Goal: Information Seeking & Learning: Learn about a topic

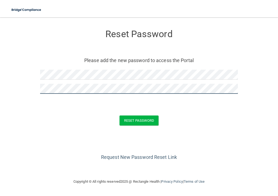
click at [120, 116] on button "Reset Password" at bounding box center [139, 121] width 39 height 10
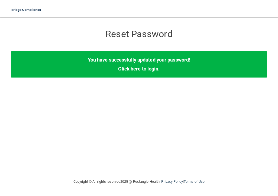
click at [137, 68] on link "Click here to login" at bounding box center [138, 69] width 40 height 6
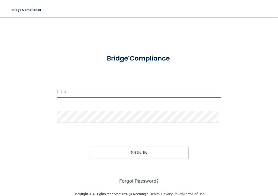
click at [99, 93] on input "email" at bounding box center [139, 92] width 164 height 12
type input "[PERSON_NAME][EMAIL_ADDRESS][DOMAIN_NAME]"
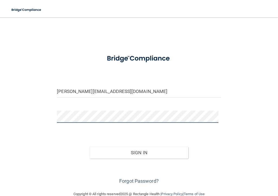
click at [90, 147] on button "Sign In" at bounding box center [139, 153] width 99 height 12
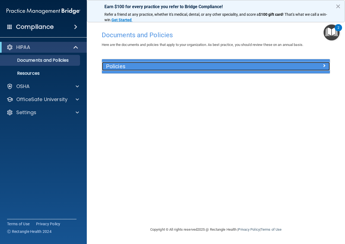
click at [122, 66] on h5 "Policies" at bounding box center [187, 66] width 163 height 6
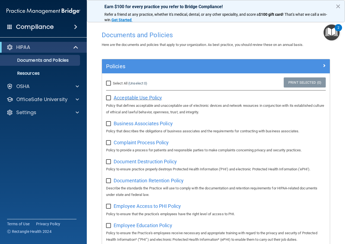
click at [148, 99] on span "Acceptable Use Policy" at bounding box center [138, 98] width 48 height 6
click at [110, 97] on input "checkbox" at bounding box center [109, 98] width 6 height 4
checkbox input "true"
click at [155, 122] on span "Business Associates Policy" at bounding box center [143, 124] width 59 height 6
click at [108, 125] on input "checkbox" at bounding box center [109, 124] width 6 height 4
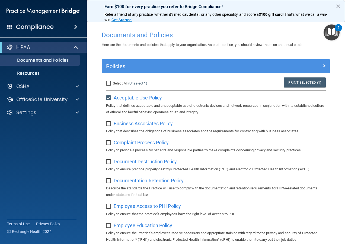
checkbox input "true"
click at [132, 144] on span "Complaint Process Policy" at bounding box center [141, 143] width 55 height 6
click at [109, 144] on input "checkbox" at bounding box center [109, 143] width 6 height 4
checkbox input "true"
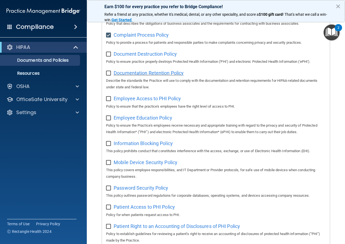
scroll to position [109, 0]
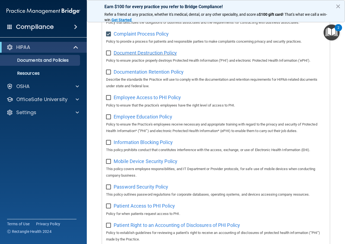
click at [158, 53] on span "Document Destruction Policy" at bounding box center [145, 53] width 63 height 6
click at [108, 52] on input "checkbox" at bounding box center [109, 53] width 6 height 4
checkbox input "true"
click at [156, 72] on span "Documentation Retention Policy" at bounding box center [149, 72] width 70 height 6
click at [109, 73] on input "checkbox" at bounding box center [109, 72] width 6 height 4
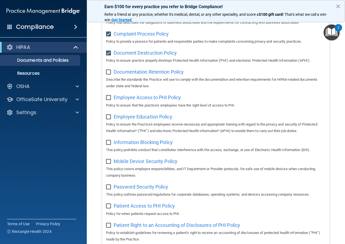
checkbox input "true"
click at [125, 99] on span "Employee Access to PHI Policy" at bounding box center [147, 97] width 67 height 6
click at [109, 100] on input "checkbox" at bounding box center [109, 98] width 6 height 4
checkbox input "true"
click at [135, 119] on span "Employee Education Policy" at bounding box center [143, 117] width 59 height 6
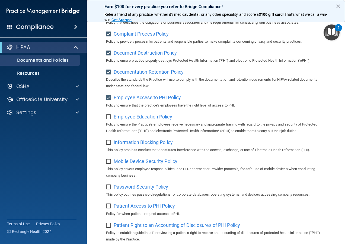
click at [107, 119] on input "checkbox" at bounding box center [109, 117] width 6 height 4
checkbox input "true"
click at [129, 145] on span "Information Blocking Policy" at bounding box center [143, 142] width 59 height 6
click at [107, 145] on input "checkbox" at bounding box center [109, 142] width 6 height 4
checkbox input "true"
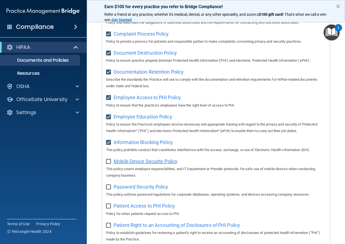
click at [154, 164] on span "Mobile Device Security Policy" at bounding box center [146, 161] width 64 height 6
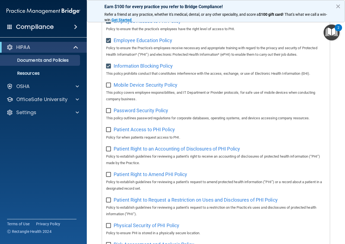
scroll to position [190, 0]
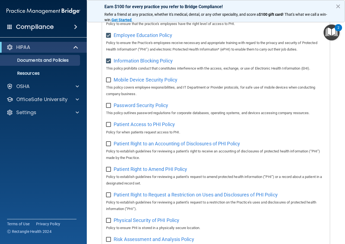
click at [108, 82] on input "checkbox" at bounding box center [109, 80] width 6 height 4
checkbox input "true"
click at [130, 108] on span "Password Security Policy" at bounding box center [141, 105] width 55 height 6
click at [110, 107] on input "checkbox" at bounding box center [109, 105] width 6 height 4
checkbox input "true"
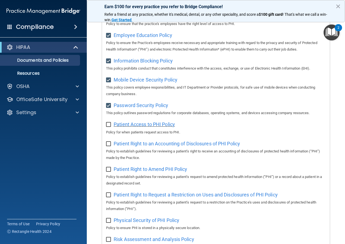
click at [136, 127] on span "Patient Access to PHI Policy" at bounding box center [144, 124] width 61 height 6
click at [109, 126] on input "checkbox" at bounding box center [109, 124] width 6 height 4
checkbox input "true"
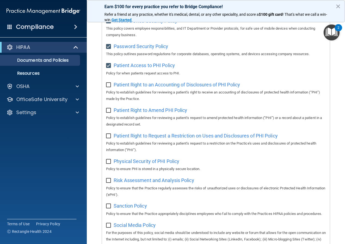
scroll to position [243, 0]
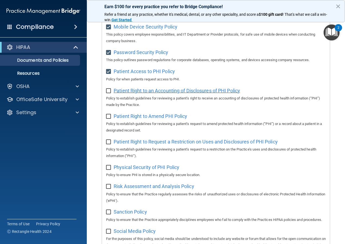
click at [191, 93] on span "Patient Right to an Accounting of Disclosures of PHI Policy" at bounding box center [177, 91] width 126 height 6
click at [107, 93] on input "checkbox" at bounding box center [109, 91] width 6 height 4
checkbox input "true"
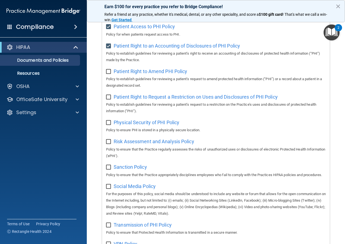
scroll to position [297, 0]
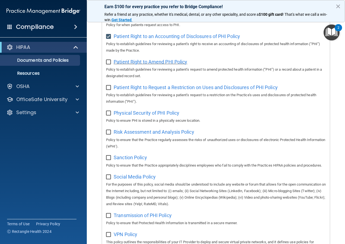
click at [148, 65] on span "Patient Right to Amend PHI Policy" at bounding box center [151, 62] width 74 height 6
click at [109, 64] on input "checkbox" at bounding box center [109, 62] width 6 height 4
checkbox input "true"
click at [155, 90] on span "Patient Right to Request a Restriction on Uses and Disclosures of PHI Policy" at bounding box center [196, 87] width 164 height 6
click at [110, 89] on input "checkbox" at bounding box center [109, 88] width 6 height 4
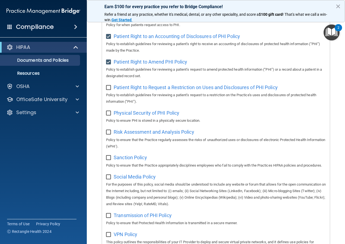
checkbox input "true"
click at [149, 116] on span "Physical Security of PHI Policy" at bounding box center [147, 113] width 66 height 6
click at [106, 115] on input "checkbox" at bounding box center [109, 113] width 6 height 4
checkbox input "true"
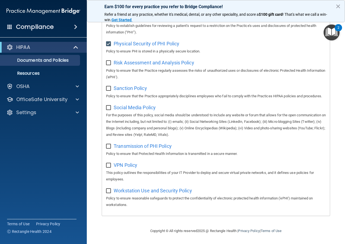
scroll to position [379, 0]
click at [158, 60] on span "Risk Assessment and Analysis Policy" at bounding box center [154, 63] width 81 height 6
click at [109, 58] on label at bounding box center [109, 61] width 7 height 6
click at [109, 61] on input "checkbox" at bounding box center [109, 63] width 6 height 4
checkbox input "true"
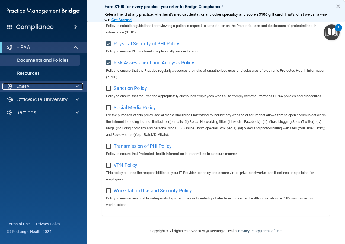
click at [77, 84] on span at bounding box center [77, 86] width 3 height 7
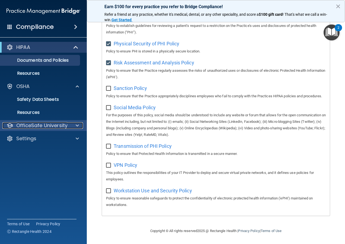
click at [77, 124] on span at bounding box center [77, 125] width 3 height 7
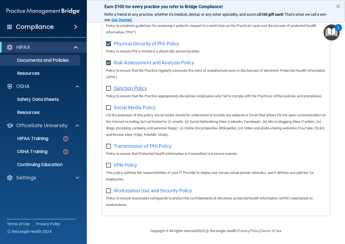
click at [131, 85] on span "Sanction Policy" at bounding box center [130, 88] width 33 height 6
click at [107, 86] on input "checkbox" at bounding box center [109, 88] width 6 height 4
checkbox input "true"
click at [144, 105] on span "Social Media Policy" at bounding box center [135, 108] width 42 height 6
click at [109, 107] on input "checkbox" at bounding box center [109, 108] width 6 height 4
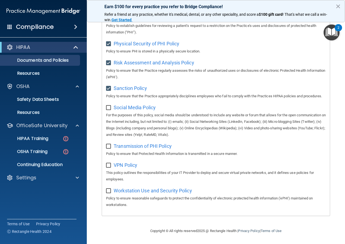
checkbox input "true"
click at [134, 145] on span "Transmission of PHI Policy" at bounding box center [143, 146] width 58 height 6
click at [109, 145] on input "checkbox" at bounding box center [109, 146] width 6 height 4
checkbox input "true"
click at [124, 165] on span "VPN Policy" at bounding box center [126, 165] width 24 height 6
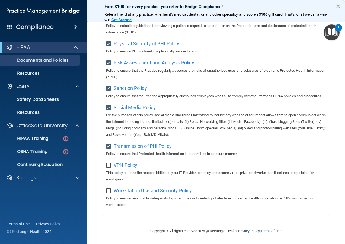
click at [110, 165] on input "checkbox" at bounding box center [109, 165] width 6 height 4
checkbox input "true"
click at [135, 191] on span "Workstation Use and Security Policy" at bounding box center [153, 191] width 78 height 6
click at [109, 190] on input "checkbox" at bounding box center [109, 191] width 6 height 4
checkbox input "true"
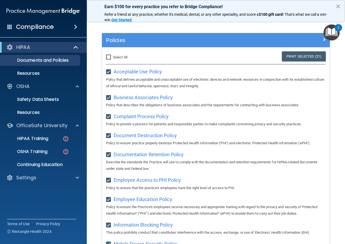
scroll to position [0, 0]
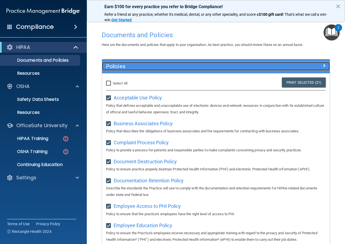
click at [278, 64] on div at bounding box center [301, 65] width 57 height 7
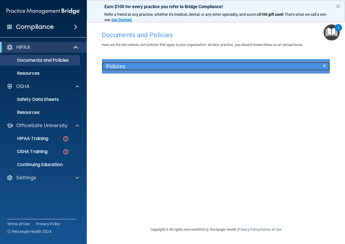
click at [278, 65] on span at bounding box center [324, 65] width 3 height 7
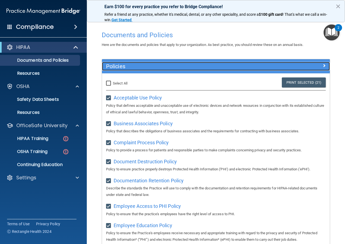
click at [278, 64] on span at bounding box center [324, 65] width 3 height 7
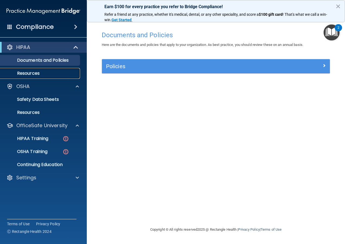
click at [47, 71] on p "Resources" at bounding box center [41, 73] width 74 height 5
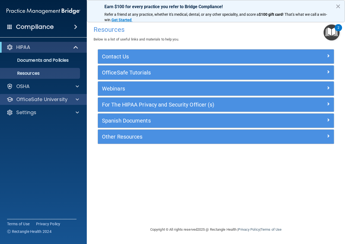
click at [32, 96] on div "OfficeSafe University" at bounding box center [43, 99] width 87 height 11
click at [64, 100] on p "OfficeSafe University" at bounding box center [41, 99] width 51 height 7
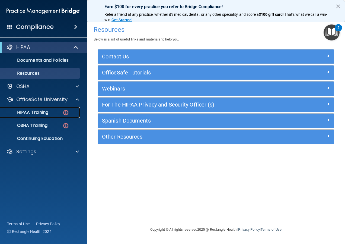
click at [65, 112] on img at bounding box center [65, 112] width 7 height 7
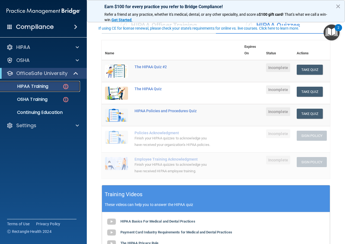
scroll to position [54, 0]
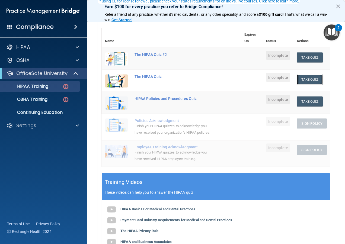
click at [278, 79] on button "Take Quiz" at bounding box center [310, 79] width 26 height 10
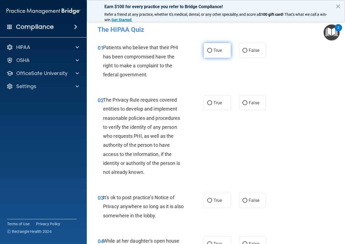
click at [217, 48] on label "True" at bounding box center [217, 50] width 27 height 15
click at [212, 49] on input "True" at bounding box center [209, 51] width 5 height 4
radio input "true"
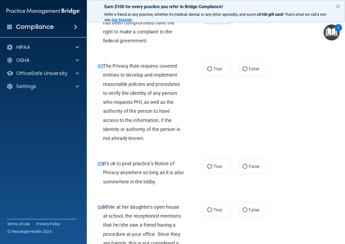
scroll to position [54, 0]
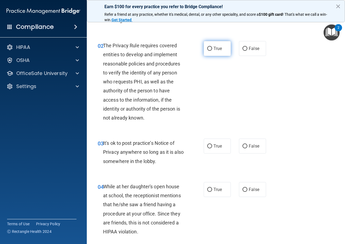
click at [214, 48] on span "True" at bounding box center [218, 48] width 8 height 5
click at [212, 48] on input "True" at bounding box center [209, 49] width 5 height 4
radio input "true"
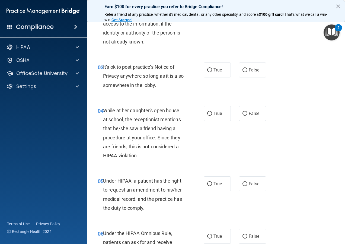
scroll to position [136, 0]
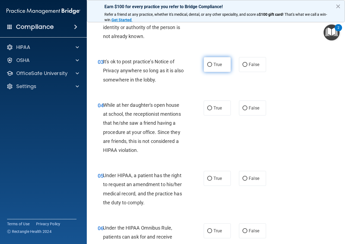
click at [214, 65] on span "True" at bounding box center [218, 64] width 8 height 5
click at [212, 65] on input "True" at bounding box center [209, 65] width 5 height 4
radio input "true"
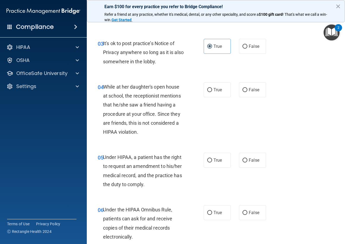
scroll to position [190, 0]
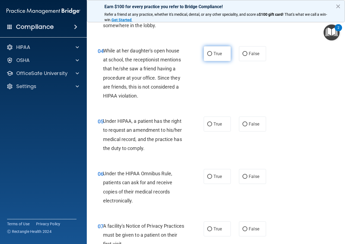
click at [207, 51] on label "True" at bounding box center [217, 53] width 27 height 15
click at [207, 52] on input "True" at bounding box center [209, 54] width 5 height 4
radio input "true"
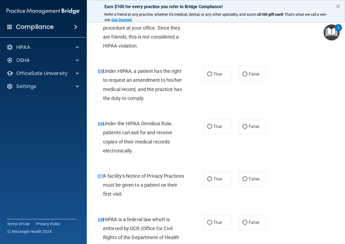
scroll to position [244, 0]
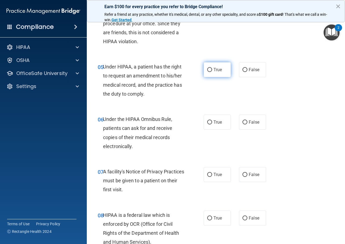
click at [218, 69] on span "True" at bounding box center [218, 69] width 8 height 5
click at [212, 69] on input "True" at bounding box center [209, 70] width 5 height 4
radio input "true"
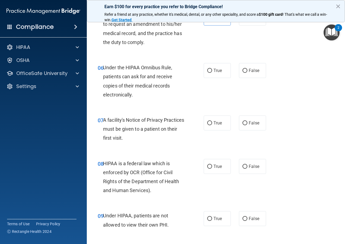
scroll to position [299, 0]
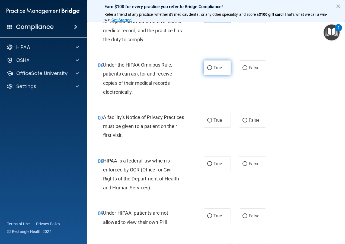
click at [214, 67] on span "True" at bounding box center [218, 67] width 8 height 5
click at [212, 67] on input "True" at bounding box center [209, 68] width 5 height 4
radio input "true"
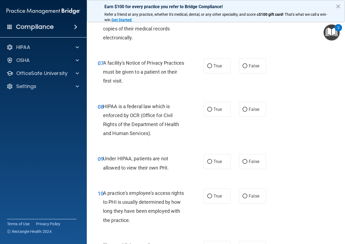
scroll to position [380, 0]
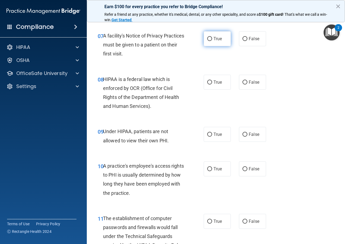
click at [211, 41] on label "True" at bounding box center [217, 38] width 27 height 15
click at [211, 41] on input "True" at bounding box center [209, 39] width 5 height 4
radio input "true"
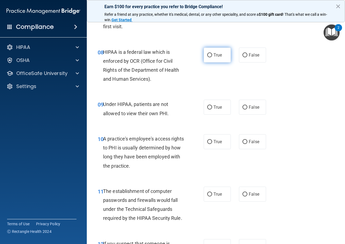
click at [209, 56] on input "True" at bounding box center [209, 55] width 5 height 4
radio input "true"
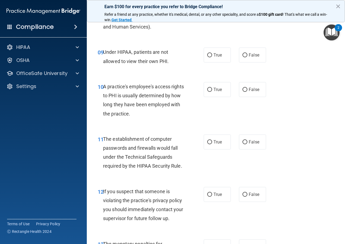
scroll to position [461, 0]
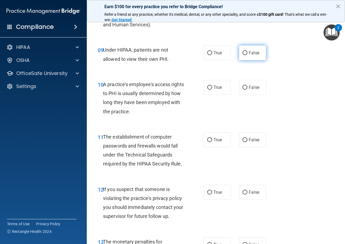
click at [249, 51] on span "False" at bounding box center [254, 52] width 11 height 5
click at [247, 51] on input "False" at bounding box center [245, 53] width 5 height 4
radio input "true"
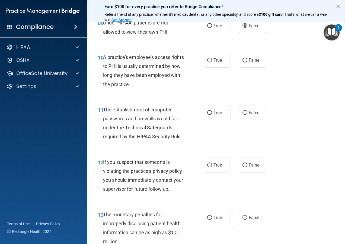
scroll to position [516, 0]
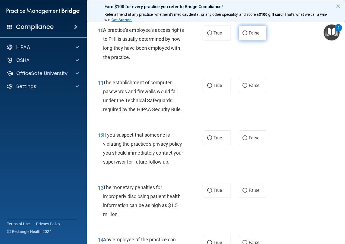
click at [243, 31] on input "False" at bounding box center [245, 33] width 5 height 4
radio input "true"
click at [216, 86] on span "True" at bounding box center [218, 85] width 8 height 5
click at [212, 86] on input "True" at bounding box center [209, 86] width 5 height 4
radio input "true"
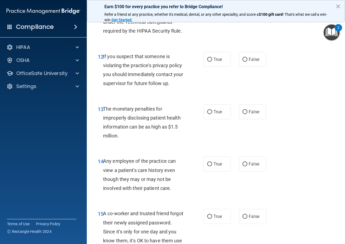
scroll to position [597, 0]
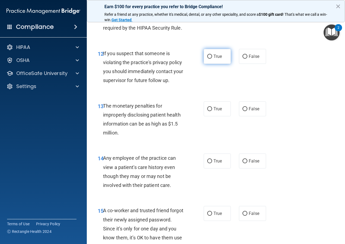
click at [217, 55] on span "True" at bounding box center [218, 56] width 8 height 5
click at [212, 55] on input "True" at bounding box center [209, 57] width 5 height 4
radio input "true"
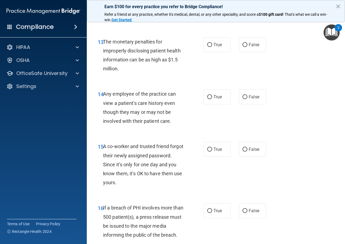
scroll to position [651, 0]
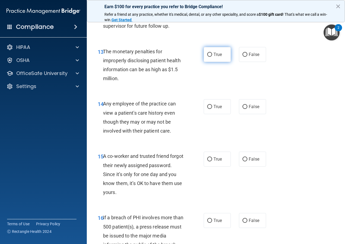
drag, startPoint x: 198, startPoint y: 61, endPoint x: 208, endPoint y: 59, distance: 10.8
click at [201, 61] on div "13 The monetary penalties for improperly disclosing patient health information …" at bounding box center [151, 66] width 122 height 39
click at [210, 58] on label "True" at bounding box center [217, 54] width 27 height 15
click at [210, 57] on input "True" at bounding box center [209, 55] width 5 height 4
radio input "true"
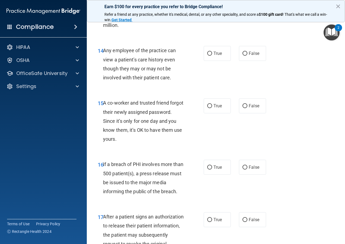
scroll to position [706, 0]
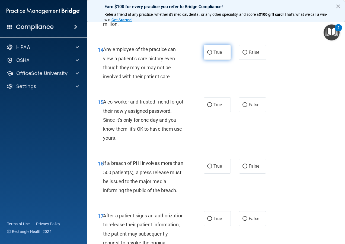
click at [214, 53] on span "True" at bounding box center [218, 52] width 8 height 5
click at [212, 53] on input "True" at bounding box center [209, 52] width 5 height 4
radio input "true"
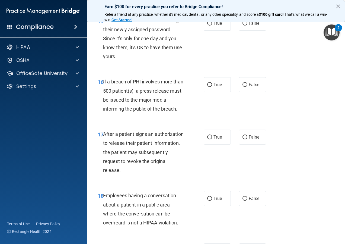
scroll to position [760, 0]
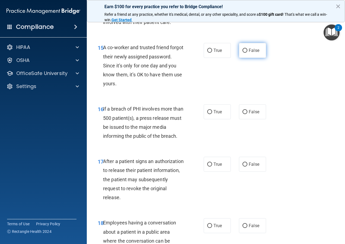
click at [251, 50] on span "False" at bounding box center [254, 50] width 11 height 5
click at [248, 50] on input "False" at bounding box center [245, 51] width 5 height 4
radio input "true"
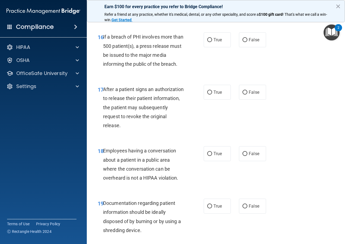
scroll to position [841, 0]
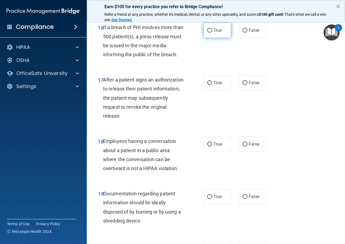
click at [214, 28] on span "True" at bounding box center [218, 30] width 8 height 5
click at [212, 29] on input "True" at bounding box center [209, 31] width 5 height 4
radio input "true"
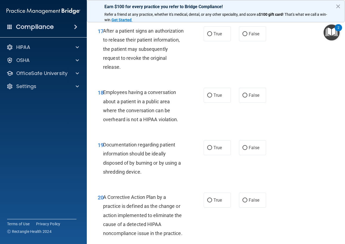
scroll to position [896, 0]
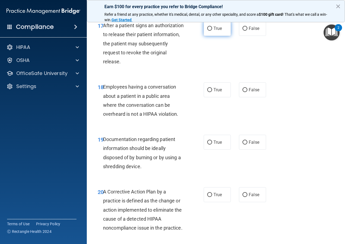
click at [214, 29] on span "True" at bounding box center [218, 28] width 8 height 5
click at [212, 29] on input "True" at bounding box center [209, 29] width 5 height 4
radio input "true"
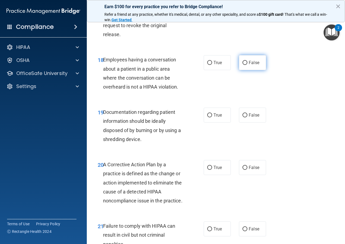
click at [251, 63] on span "False" at bounding box center [254, 62] width 11 height 5
click at [248, 63] on input "False" at bounding box center [245, 63] width 5 height 4
radio input "true"
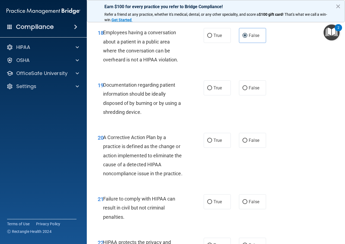
scroll to position [977, 0]
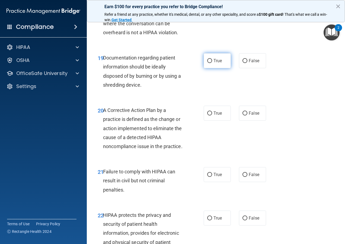
click at [214, 61] on span "True" at bounding box center [218, 60] width 8 height 5
click at [212, 61] on input "True" at bounding box center [209, 61] width 5 height 4
radio input "true"
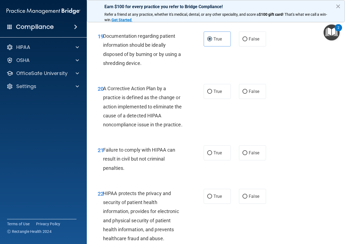
scroll to position [1004, 0]
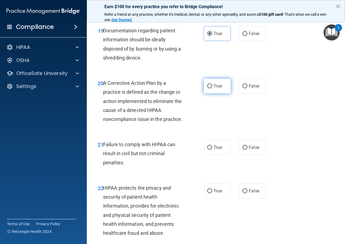
click at [208, 88] on label "True" at bounding box center [217, 85] width 27 height 15
click at [208, 88] on input "True" at bounding box center [209, 86] width 5 height 4
radio input "true"
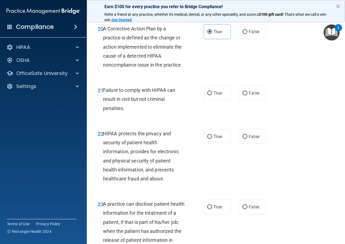
scroll to position [1086, 0]
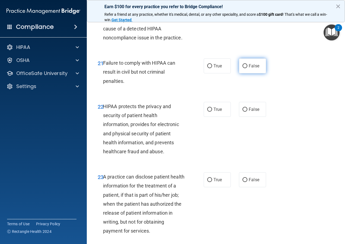
click at [243, 68] on input "False" at bounding box center [245, 66] width 5 height 4
radio input "true"
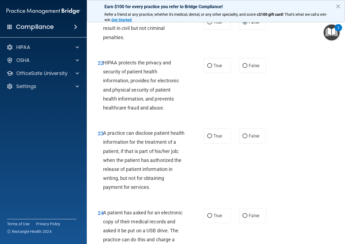
scroll to position [1140, 0]
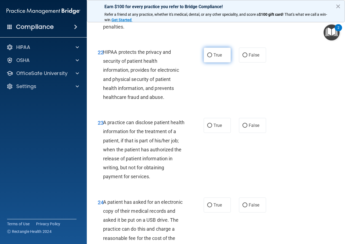
click at [214, 58] on span "True" at bounding box center [218, 54] width 8 height 5
click at [212, 57] on input "True" at bounding box center [209, 55] width 5 height 4
radio input "true"
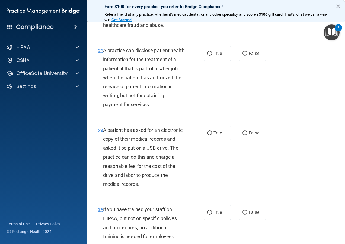
scroll to position [1221, 0]
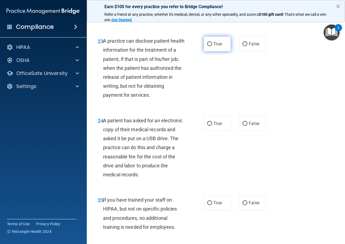
click at [211, 51] on label "True" at bounding box center [217, 43] width 27 height 15
click at [211, 46] on input "True" at bounding box center [209, 44] width 5 height 4
radio input "true"
click at [243, 46] on input "False" at bounding box center [245, 44] width 5 height 4
radio input "true"
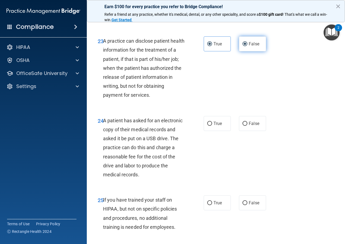
radio input "false"
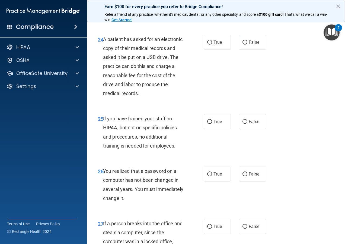
scroll to position [1303, 0]
click at [207, 46] on label "True" at bounding box center [217, 41] width 27 height 15
click at [207, 44] on input "True" at bounding box center [209, 42] width 5 height 4
radio input "true"
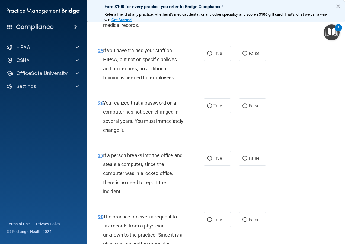
scroll to position [1384, 0]
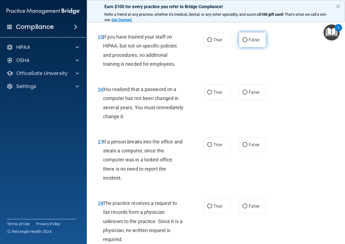
click at [254, 45] on label "False" at bounding box center [252, 39] width 27 height 15
click at [248, 42] on input "False" at bounding box center [245, 40] width 5 height 4
radio input "true"
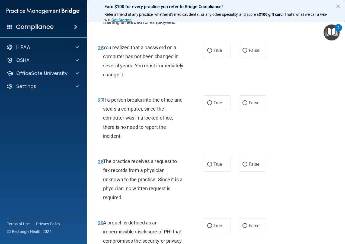
scroll to position [1439, 0]
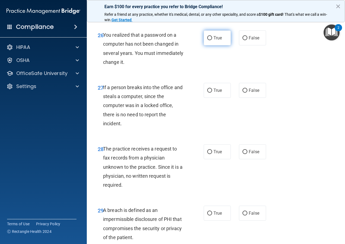
click at [208, 45] on label "True" at bounding box center [217, 37] width 27 height 15
click at [208, 40] on input "True" at bounding box center [209, 38] width 5 height 4
radio input "true"
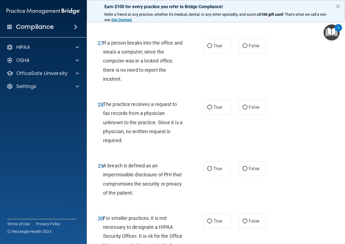
scroll to position [1493, 0]
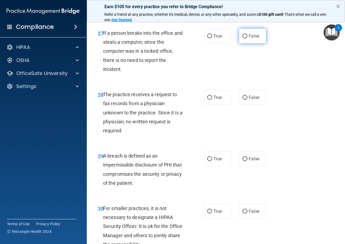
click at [243, 38] on input "False" at bounding box center [245, 36] width 5 height 4
radio input "true"
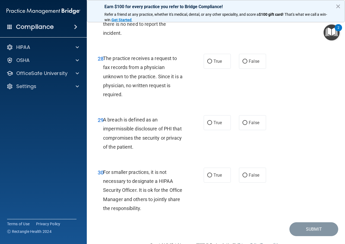
scroll to position [1547, 0]
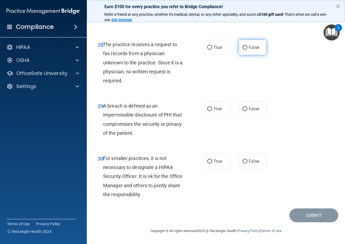
click at [256, 50] on span "False" at bounding box center [254, 47] width 11 height 5
click at [248, 50] on input "False" at bounding box center [245, 48] width 5 height 4
radio input "true"
click at [204, 112] on label "True" at bounding box center [217, 108] width 27 height 15
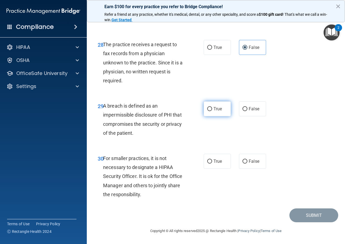
click at [207, 111] on input "True" at bounding box center [209, 109] width 5 height 4
radio input "true"
click at [245, 162] on input "False" at bounding box center [245, 161] width 5 height 4
radio input "true"
click at [278, 196] on button "Submit" at bounding box center [314, 215] width 49 height 14
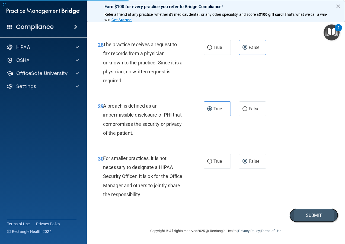
click at [278, 196] on button "Submit" at bounding box center [314, 215] width 49 height 14
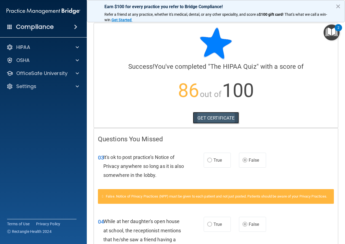
click at [222, 117] on link "GET CERTIFICATE" at bounding box center [216, 118] width 46 height 12
click at [77, 26] on span at bounding box center [75, 27] width 3 height 7
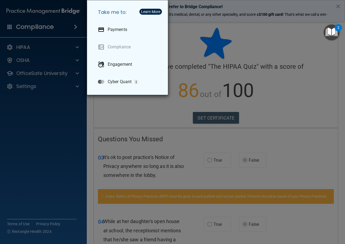
click at [65, 23] on div "Take me to: Payments Compliance Engagement Cyber Quant" at bounding box center [172, 122] width 345 height 244
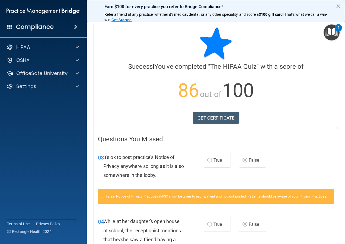
click at [46, 28] on h4 "Compliance" at bounding box center [35, 27] width 38 height 8
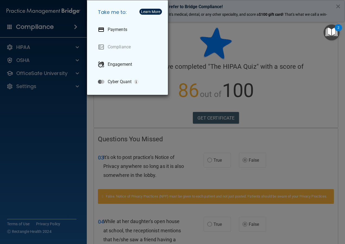
click at [46, 61] on div "Take me to: Payments Compliance Engagement Cyber Quant" at bounding box center [172, 122] width 345 height 244
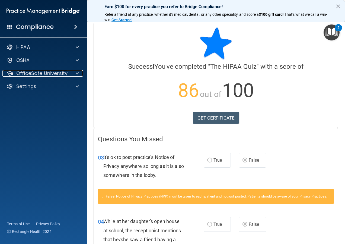
click at [37, 75] on p "OfficeSafe University" at bounding box center [41, 73] width 51 height 7
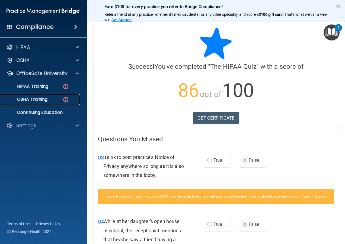
click at [39, 99] on p "OSHA Training" at bounding box center [26, 99] width 44 height 5
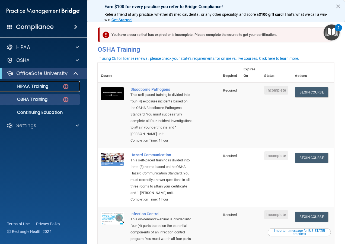
click at [41, 86] on p "HIPAA Training" at bounding box center [26, 86] width 45 height 5
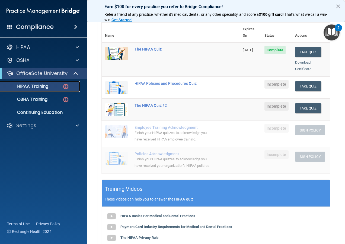
scroll to position [56, 0]
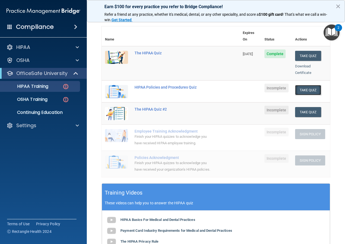
click at [278, 85] on button "Take Quiz" at bounding box center [308, 90] width 26 height 10
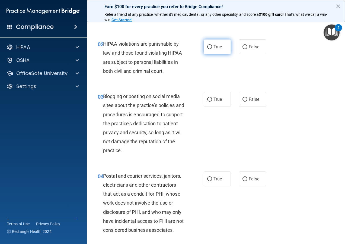
click at [210, 48] on label "True" at bounding box center [217, 46] width 27 height 15
click at [210, 48] on input "True" at bounding box center [209, 47] width 5 height 4
radio input "true"
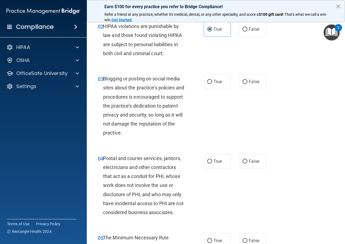
scroll to position [83, 0]
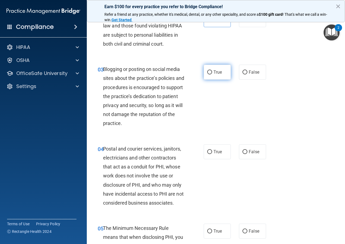
click at [216, 75] on label "True" at bounding box center [217, 72] width 27 height 15
click at [212, 74] on input "True" at bounding box center [209, 72] width 5 height 4
radio input "true"
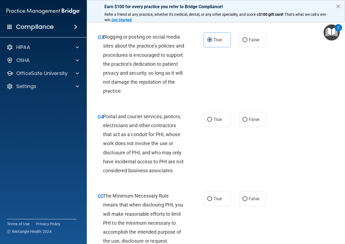
scroll to position [110, 0]
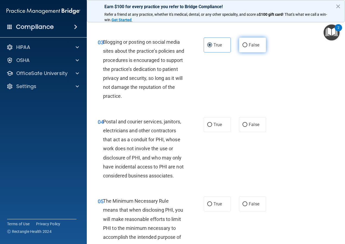
click at [257, 48] on label "False" at bounding box center [252, 44] width 27 height 15
click at [248, 47] on input "False" at bounding box center [245, 45] width 5 height 4
radio input "true"
click at [214, 48] on label "True" at bounding box center [217, 44] width 27 height 15
click at [212, 47] on input "True" at bounding box center [209, 45] width 5 height 4
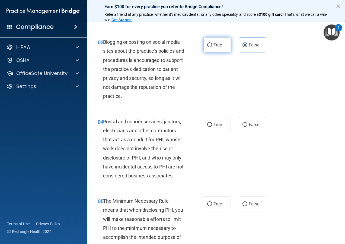
radio input "true"
radio input "false"
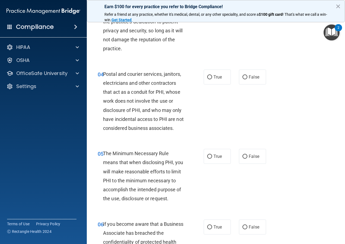
scroll to position [164, 0]
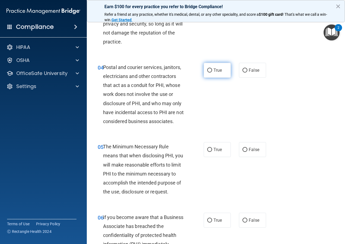
click at [213, 73] on label "True" at bounding box center [217, 70] width 27 height 15
click at [212, 72] on input "True" at bounding box center [209, 70] width 5 height 4
radio input "true"
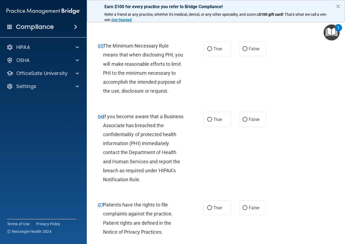
scroll to position [273, 0]
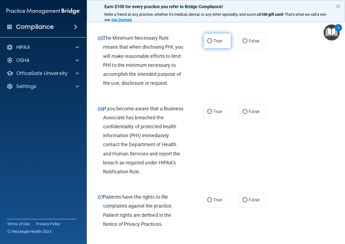
click at [210, 41] on input "True" at bounding box center [209, 41] width 5 height 4
radio input "true"
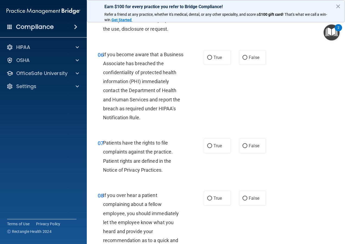
scroll to position [327, 0]
click at [220, 59] on span "True" at bounding box center [218, 57] width 8 height 5
click at [212, 59] on input "True" at bounding box center [209, 57] width 5 height 4
radio input "true"
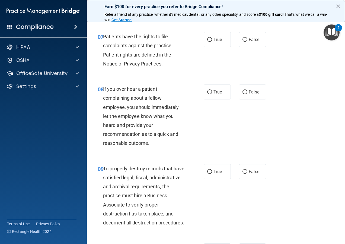
scroll to position [436, 0]
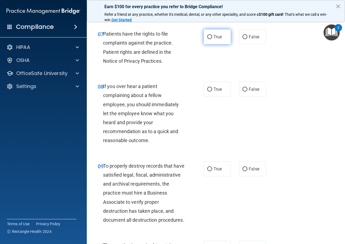
click at [222, 44] on label "True" at bounding box center [217, 36] width 27 height 15
click at [212, 39] on input "True" at bounding box center [209, 37] width 5 height 4
radio input "true"
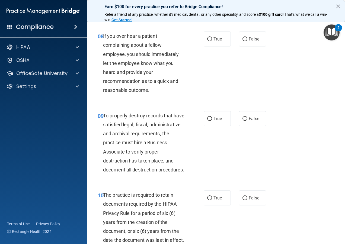
scroll to position [490, 0]
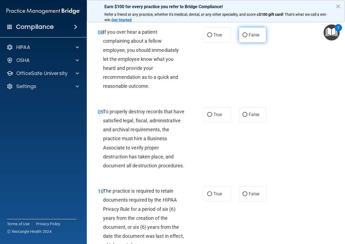
click at [257, 37] on span "False" at bounding box center [254, 34] width 11 height 5
click at [248, 37] on input "False" at bounding box center [245, 35] width 5 height 4
radio input "true"
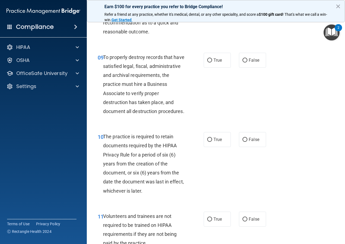
scroll to position [572, 0]
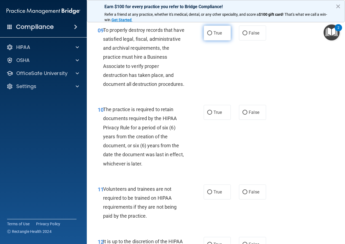
click at [209, 35] on input "True" at bounding box center [209, 33] width 5 height 4
radio input "true"
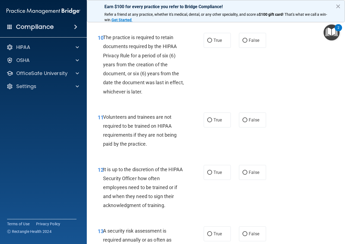
scroll to position [653, 0]
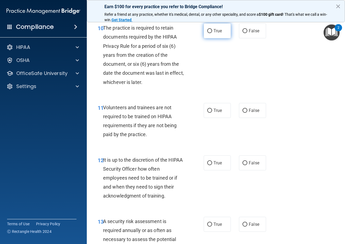
click at [217, 33] on span "True" at bounding box center [218, 30] width 8 height 5
click at [212, 33] on input "True" at bounding box center [209, 31] width 5 height 4
radio input "true"
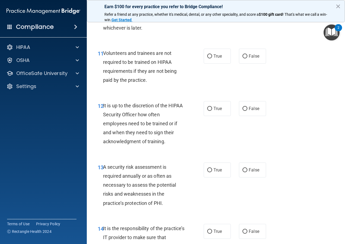
scroll to position [735, 0]
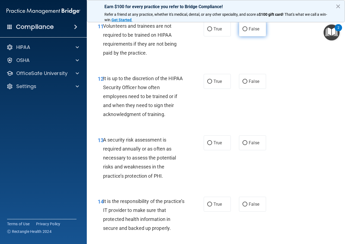
click at [243, 31] on input "False" at bounding box center [245, 29] width 5 height 4
radio input "true"
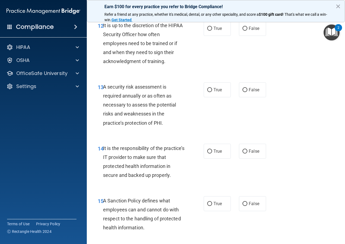
scroll to position [789, 0]
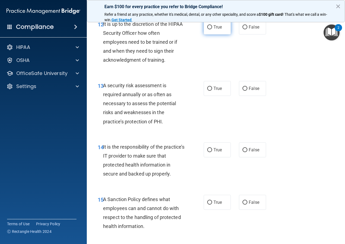
click at [217, 30] on span "True" at bounding box center [218, 26] width 8 height 5
click at [212, 29] on input "True" at bounding box center [209, 27] width 5 height 4
radio input "true"
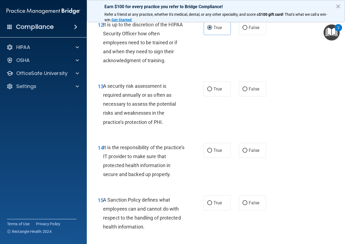
scroll to position [762, 0]
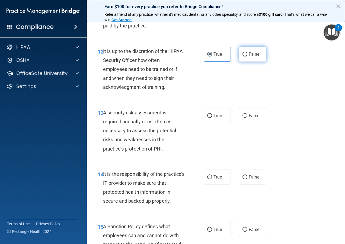
click at [253, 57] on span "False" at bounding box center [254, 54] width 11 height 5
click at [248, 56] on input "False" at bounding box center [245, 54] width 5 height 4
radio input "true"
click at [200, 75] on div "12 It is up to the discretion of the HIPAA Security Officer how often employees…" at bounding box center [151, 71] width 122 height 48
click at [207, 56] on input "True" at bounding box center [209, 54] width 5 height 4
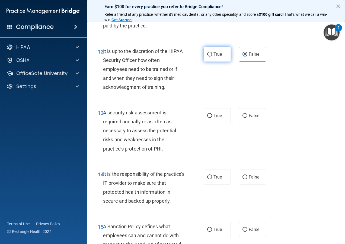
radio input "true"
radio input "false"
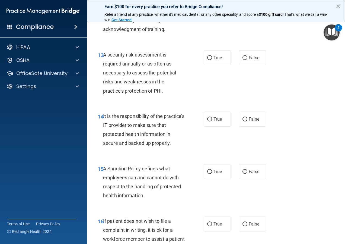
scroll to position [843, 0]
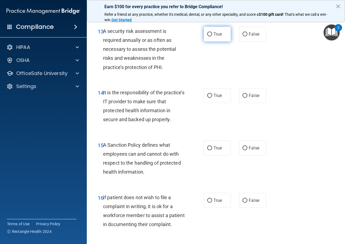
click at [210, 36] on input "True" at bounding box center [209, 34] width 5 height 4
radio input "true"
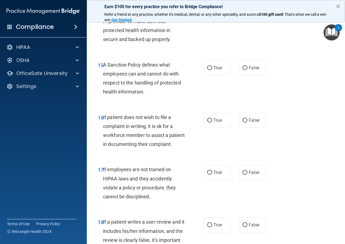
scroll to position [925, 0]
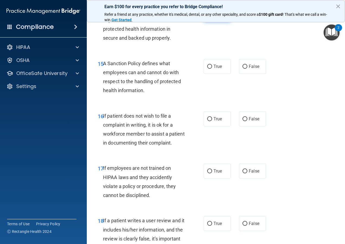
click at [214, 17] on span "True" at bounding box center [218, 13] width 8 height 5
click at [212, 16] on input "True" at bounding box center [209, 14] width 5 height 4
radio input "true"
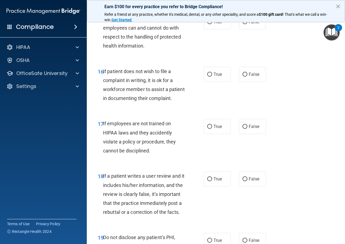
scroll to position [979, 0]
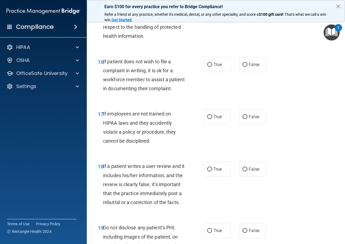
click at [211, 20] on label "True" at bounding box center [217, 12] width 27 height 15
click at [211, 14] on input "True" at bounding box center [209, 12] width 5 height 4
radio input "true"
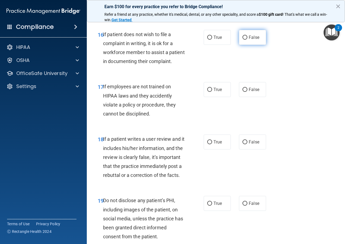
click at [255, 40] on span "False" at bounding box center [254, 37] width 11 height 5
click at [248, 40] on input "False" at bounding box center [245, 38] width 5 height 4
radio input "true"
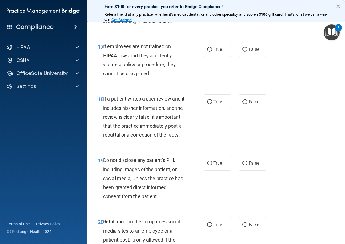
scroll to position [1060, 0]
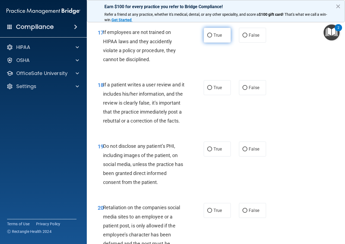
click at [217, 38] on span "True" at bounding box center [218, 35] width 8 height 5
click at [212, 37] on input "True" at bounding box center [209, 35] width 5 height 4
radio input "true"
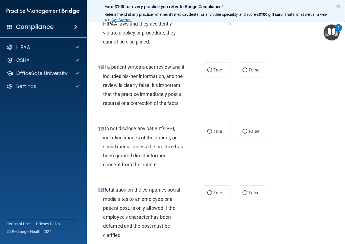
scroll to position [1087, 0]
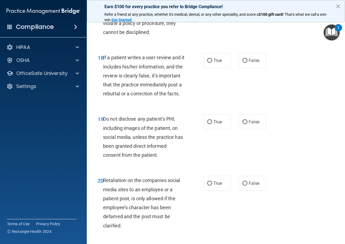
click at [253, 11] on span "False" at bounding box center [254, 7] width 11 height 5
click at [248, 10] on input "False" at bounding box center [245, 8] width 5 height 4
radio input "true"
radio input "false"
drag, startPoint x: 102, startPoint y: 31, endPoint x: 153, endPoint y: 60, distance: 58.6
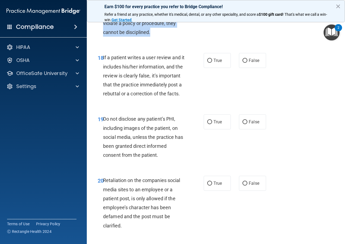
click at [153, 39] on div "17 If employees are not trained on HIPAA laws and they accidently violate a pol…" at bounding box center [151, 20] width 122 height 39
drag, startPoint x: 153, startPoint y: 60, endPoint x: 141, endPoint y: 49, distance: 16.1
copy div "7 If employees are not trained on HIPAA laws and they accidently violate a poli…"
click at [278, 46] on div "17 If employees are not trained on HIPAA laws and they accidently violate a pol…" at bounding box center [216, 20] width 245 height 52
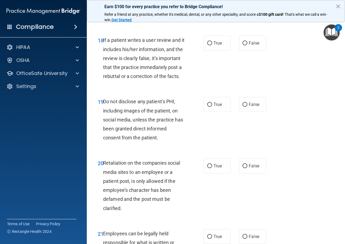
scroll to position [1115, 0]
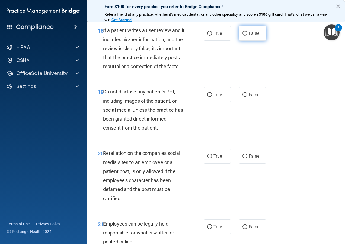
click at [249, 36] on span "False" at bounding box center [254, 33] width 11 height 5
click at [248, 36] on input "False" at bounding box center [245, 33] width 5 height 4
radio input "true"
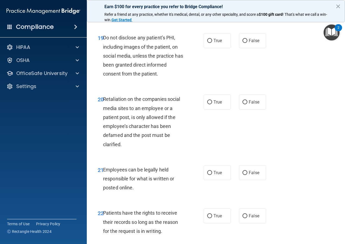
scroll to position [1169, 0]
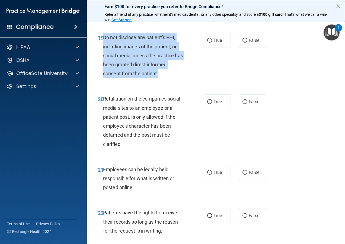
drag, startPoint x: 104, startPoint y: 72, endPoint x: 169, endPoint y: 111, distance: 75.1
click at [169, 78] on div "Do not disclose any patient’s PHI, including images of the patient, on social m…" at bounding box center [146, 55] width 86 height 45
drag, startPoint x: 169, startPoint y: 111, endPoint x: 135, endPoint y: 98, distance: 36.3
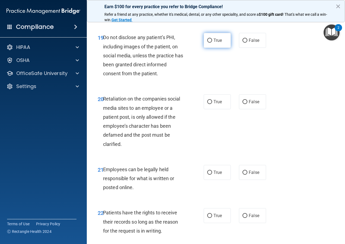
click at [214, 43] on span "True" at bounding box center [218, 40] width 8 height 5
click at [212, 43] on input "True" at bounding box center [209, 41] width 5 height 4
radio input "true"
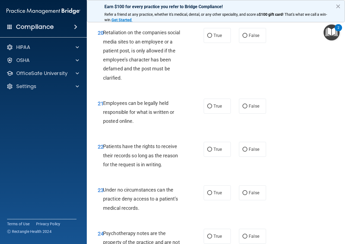
scroll to position [1250, 0]
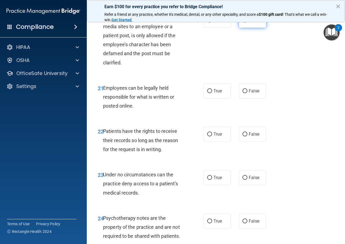
click at [252, 23] on span "False" at bounding box center [254, 20] width 11 height 5
click at [248, 23] on input "False" at bounding box center [245, 20] width 5 height 4
radio input "true"
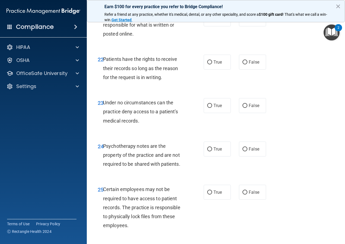
scroll to position [1332, 0]
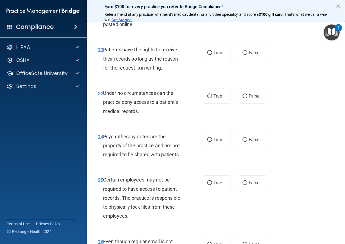
click at [216, 12] on span "True" at bounding box center [218, 9] width 8 height 5
click at [212, 12] on input "True" at bounding box center [209, 10] width 5 height 4
radio input "true"
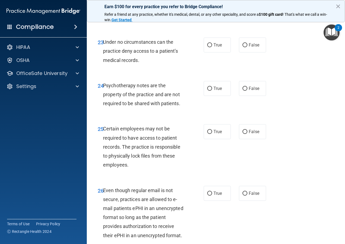
scroll to position [1386, 0]
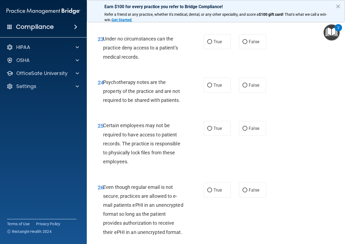
drag, startPoint x: 104, startPoint y: 31, endPoint x: 161, endPoint y: 56, distance: 62.2
click at [161, 21] on div "22 Patients have the rights to receive their records so long as the reason for …" at bounding box center [151, 6] width 122 height 30
drag, startPoint x: 161, startPoint y: 56, endPoint x: 137, endPoint y: 45, distance: 26.1
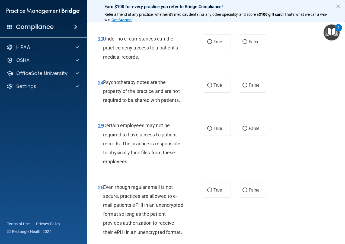
radio input "true"
click at [249, 49] on label "False" at bounding box center [252, 41] width 27 height 15
click at [248, 44] on input "False" at bounding box center [245, 42] width 5 height 4
radio input "true"
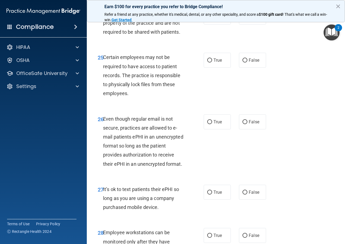
scroll to position [1467, 0]
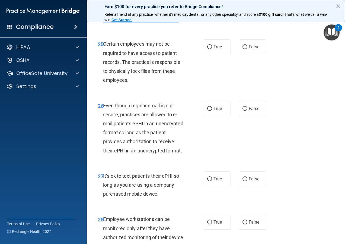
drag, startPoint x: 103, startPoint y: 37, endPoint x: 179, endPoint y: 57, distance: 79.3
click at [179, 26] on div "24 Psychotherapy notes are the property of the practice and are not required to…" at bounding box center [151, 11] width 122 height 30
drag, startPoint x: 179, startPoint y: 57, endPoint x: 157, endPoint y: 51, distance: 23.0
click at [214, 6] on span "True" at bounding box center [218, 3] width 8 height 5
click at [212, 6] on input "True" at bounding box center [209, 4] width 5 height 4
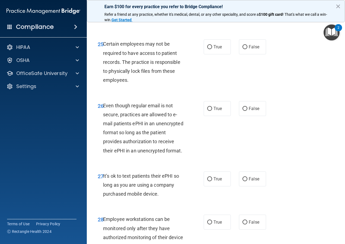
radio input "true"
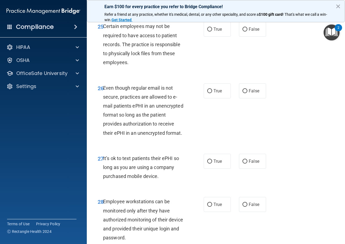
scroll to position [1495, 0]
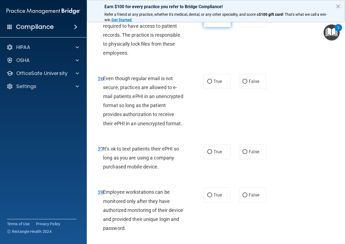
click at [219, 22] on span "True" at bounding box center [218, 19] width 8 height 5
click at [212, 22] on input "True" at bounding box center [209, 20] width 5 height 4
radio input "true"
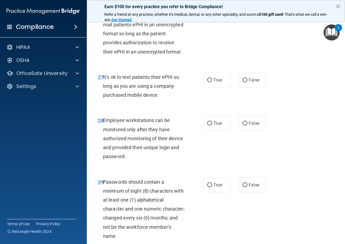
scroll to position [1576, 0]
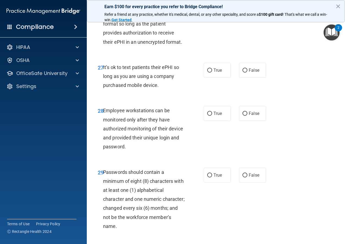
click at [220, 7] on label "True" at bounding box center [217, -1] width 27 height 15
click at [212, 2] on input "True" at bounding box center [209, 0] width 5 height 4
radio input "true"
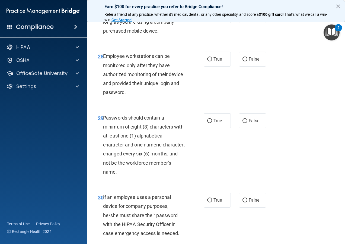
scroll to position [1657, 0]
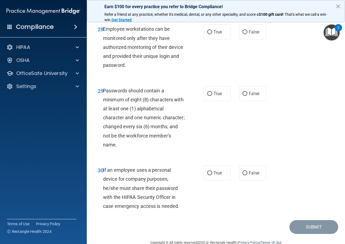
drag, startPoint x: 103, startPoint y: 31, endPoint x: 160, endPoint y: 54, distance: 61.7
drag, startPoint x: 160, startPoint y: 54, endPoint x: 144, endPoint y: 45, distance: 18.1
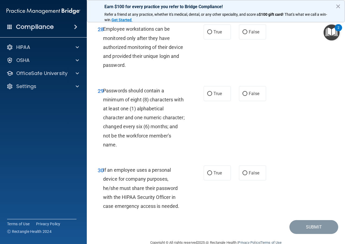
radio input "true"
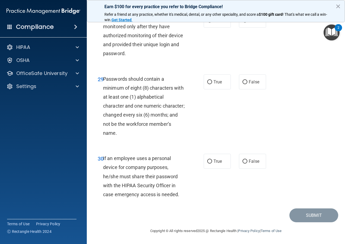
scroll to position [1685, 0]
click at [223, 28] on label "True" at bounding box center [217, 20] width 27 height 15
click at [212, 23] on input "True" at bounding box center [209, 20] width 5 height 4
radio input "true"
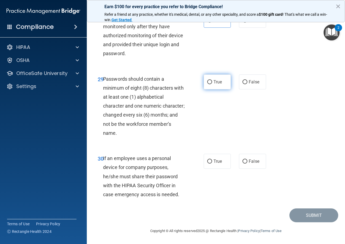
click at [214, 82] on span "True" at bounding box center [218, 81] width 8 height 5
click at [212, 82] on input "True" at bounding box center [209, 82] width 5 height 4
radio input "true"
click at [219, 163] on span "True" at bounding box center [218, 161] width 8 height 5
click at [212, 163] on input "True" at bounding box center [209, 161] width 5 height 4
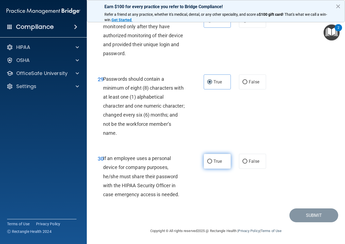
radio input "true"
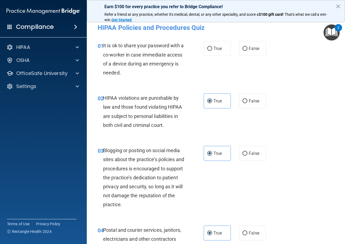
scroll to position [0, 0]
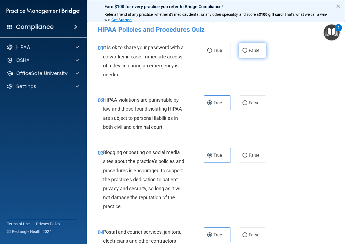
click at [260, 47] on label "False" at bounding box center [252, 50] width 27 height 15
click at [248, 49] on input "False" at bounding box center [245, 51] width 5 height 4
radio input "true"
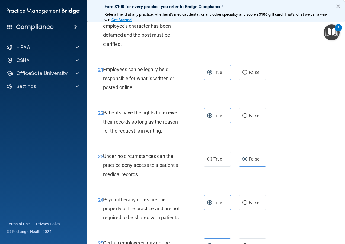
scroll to position [1714, 0]
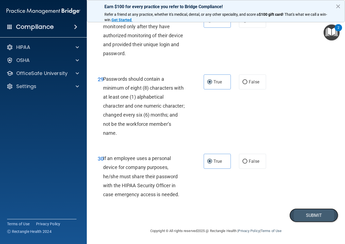
click at [278, 196] on button "Submit" at bounding box center [314, 215] width 49 height 14
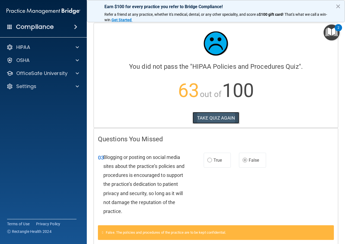
click at [217, 117] on button "TAKE QUIZ AGAIN" at bounding box center [216, 118] width 47 height 12
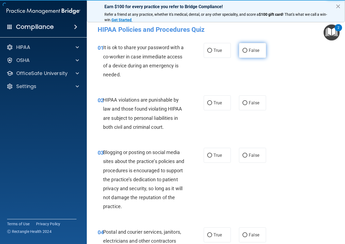
click at [252, 53] on label "False" at bounding box center [252, 50] width 27 height 15
click at [248, 53] on input "False" at bounding box center [245, 51] width 5 height 4
radio input "true"
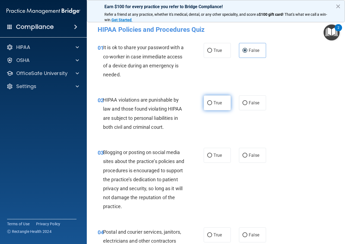
click at [217, 101] on span "True" at bounding box center [218, 102] width 8 height 5
click at [212, 101] on input "True" at bounding box center [209, 103] width 5 height 4
radio input "true"
click at [252, 153] on span "False" at bounding box center [254, 155] width 11 height 5
click at [248, 153] on input "False" at bounding box center [245, 155] width 5 height 4
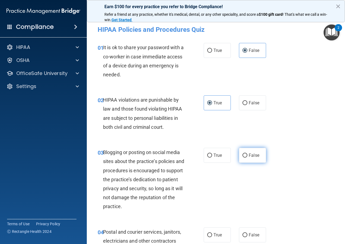
radio input "true"
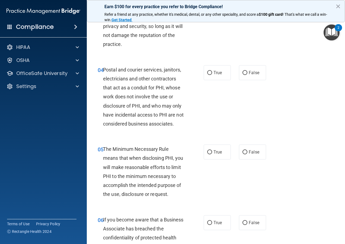
scroll to position [163, 0]
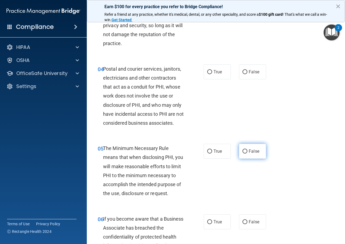
click at [257, 151] on label "False" at bounding box center [252, 151] width 27 height 15
click at [248, 151] on input "False" at bounding box center [245, 151] width 5 height 4
radio input "true"
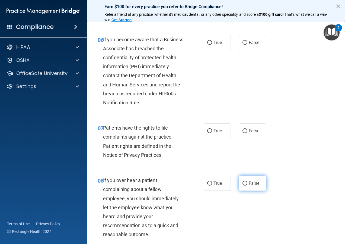
scroll to position [353, 0]
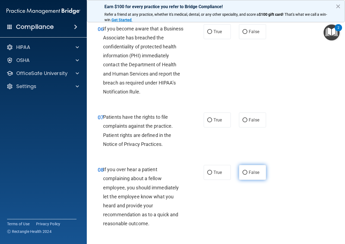
click at [250, 175] on span "False" at bounding box center [254, 172] width 11 height 5
click at [248, 175] on input "False" at bounding box center [245, 172] width 5 height 4
radio input "true"
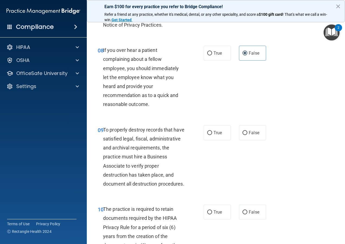
scroll to position [489, 0]
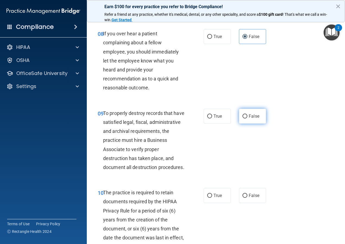
click at [256, 119] on span "False" at bounding box center [254, 115] width 11 height 5
click at [248, 118] on input "False" at bounding box center [245, 116] width 5 height 4
radio input "true"
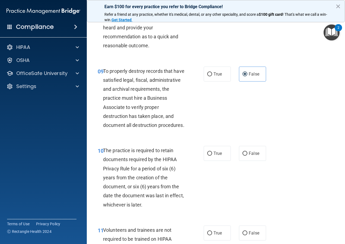
scroll to position [570, 0]
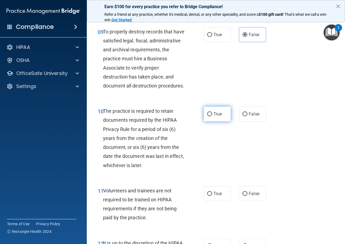
click at [221, 121] on label "True" at bounding box center [217, 113] width 27 height 15
click at [212, 116] on input "True" at bounding box center [209, 114] width 5 height 4
radio input "true"
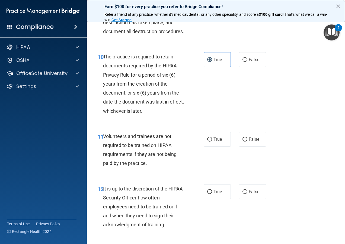
scroll to position [651, 0]
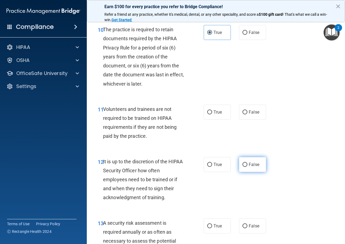
click at [255, 167] on span "False" at bounding box center [254, 164] width 11 height 5
click at [248, 167] on input "False" at bounding box center [245, 165] width 5 height 4
radio input "true"
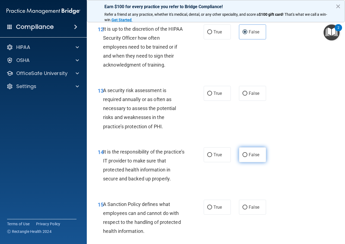
scroll to position [787, 0]
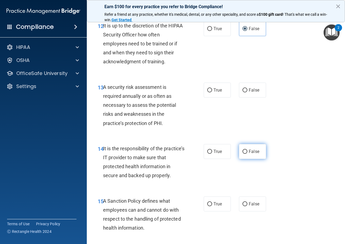
click at [250, 154] on span "False" at bounding box center [254, 151] width 11 height 5
click at [248, 154] on input "False" at bounding box center [245, 152] width 5 height 4
radio input "true"
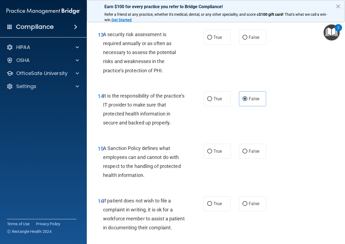
scroll to position [841, 0]
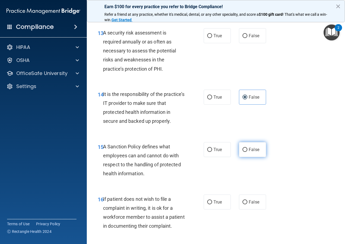
click at [255, 152] on span "False" at bounding box center [254, 149] width 11 height 5
click at [248, 152] on input "False" at bounding box center [245, 150] width 5 height 4
radio input "true"
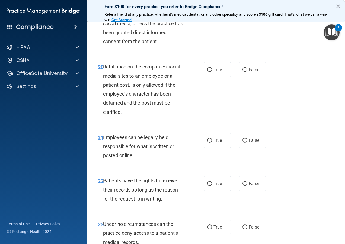
scroll to position [1221, 0]
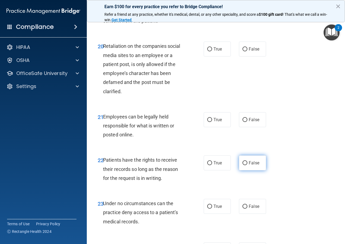
click at [254, 170] on label "False" at bounding box center [252, 162] width 27 height 15
click at [248, 165] on input "False" at bounding box center [245, 163] width 5 height 4
radio input "true"
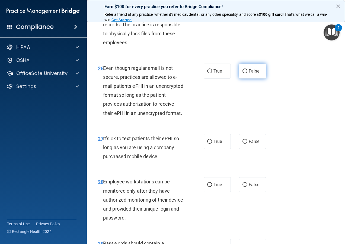
scroll to position [1520, 0]
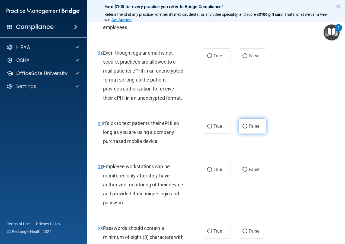
click at [251, 134] on label "False" at bounding box center [252, 126] width 27 height 15
click at [248, 128] on input "False" at bounding box center [245, 126] width 5 height 4
radio input "true"
click at [253, 177] on label "False" at bounding box center [252, 169] width 27 height 15
click at [248, 172] on input "False" at bounding box center [245, 169] width 5 height 4
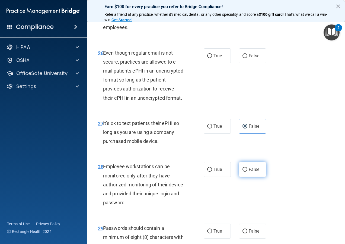
radio input "true"
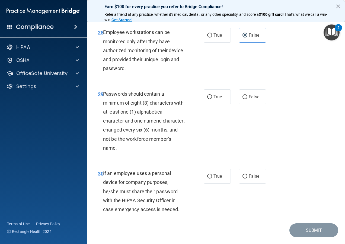
scroll to position [1656, 0]
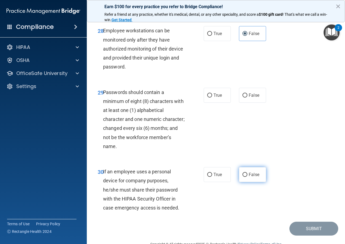
click at [251, 182] on label "False" at bounding box center [252, 174] width 27 height 15
click at [248, 177] on input "False" at bounding box center [245, 175] width 5 height 4
radio input "true"
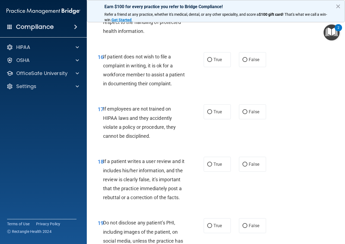
scroll to position [950, 0]
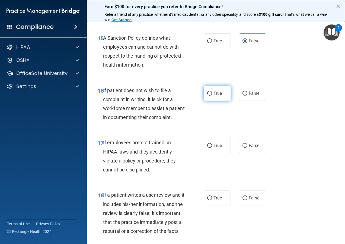
click at [216, 101] on label "True" at bounding box center [217, 93] width 27 height 15
click at [212, 96] on input "True" at bounding box center [209, 93] width 5 height 4
radio input "true"
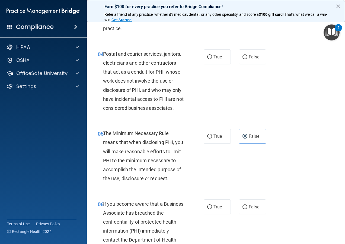
scroll to position [190, 0]
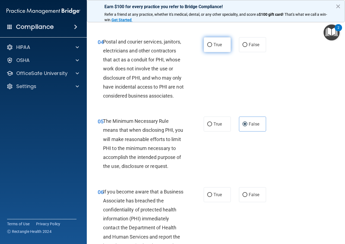
click at [223, 45] on label "True" at bounding box center [217, 44] width 27 height 15
click at [212, 45] on input "True" at bounding box center [209, 45] width 5 height 4
radio input "true"
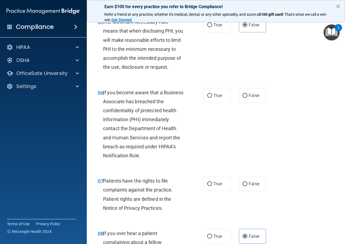
scroll to position [299, 0]
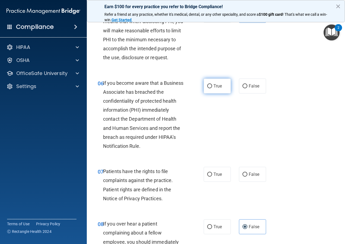
click at [217, 83] on label "True" at bounding box center [217, 85] width 27 height 15
click at [212, 84] on input "True" at bounding box center [209, 86] width 5 height 4
radio input "true"
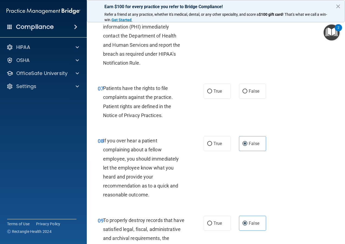
scroll to position [407, 0]
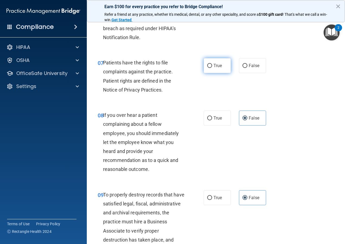
click at [214, 68] on span "True" at bounding box center [218, 65] width 8 height 5
click at [212, 68] on input "True" at bounding box center [209, 66] width 5 height 4
radio input "true"
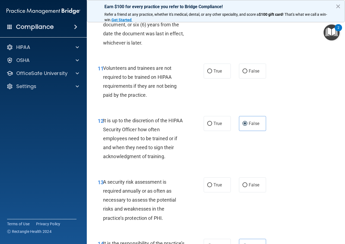
scroll to position [706, 0]
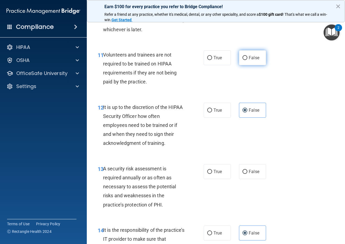
click at [246, 65] on label "False" at bounding box center [252, 57] width 27 height 15
click at [246, 60] on input "False" at bounding box center [245, 58] width 5 height 4
radio input "true"
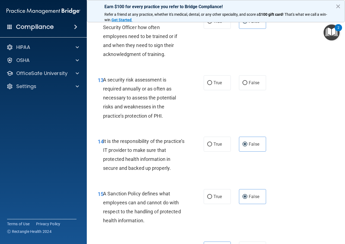
scroll to position [841, 0]
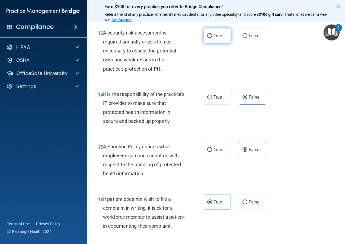
click at [205, 43] on label "True" at bounding box center [217, 35] width 27 height 15
click at [207, 38] on input "True" at bounding box center [209, 36] width 5 height 4
radio input "true"
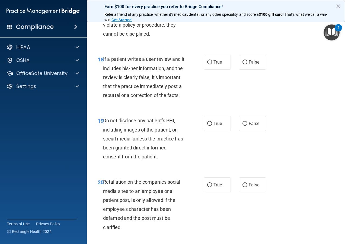
scroll to position [1059, 0]
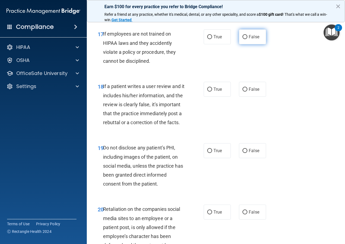
click at [243, 39] on input "False" at bounding box center [245, 37] width 5 height 4
radio input "true"
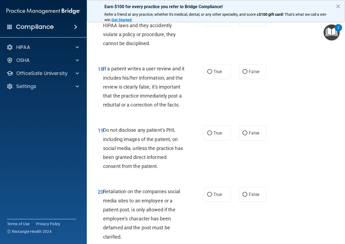
scroll to position [1086, 0]
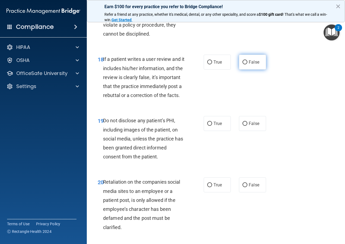
click at [256, 65] on span "False" at bounding box center [254, 61] width 11 height 5
click at [248, 64] on input "False" at bounding box center [245, 62] width 5 height 4
radio input "true"
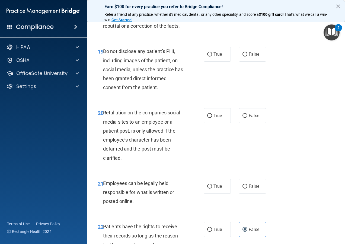
scroll to position [1167, 0]
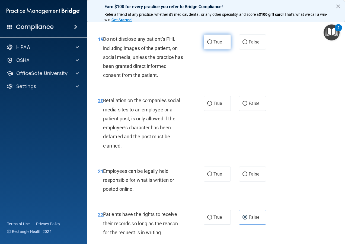
click at [213, 49] on label "True" at bounding box center [217, 41] width 27 height 15
click at [212, 44] on input "True" at bounding box center [209, 42] width 5 height 4
radio input "true"
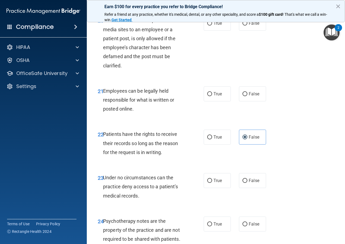
scroll to position [1249, 0]
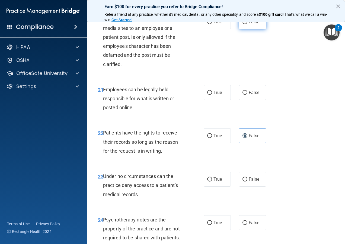
click at [255, 24] on span "False" at bounding box center [254, 21] width 11 height 5
click at [248, 24] on input "False" at bounding box center [245, 22] width 5 height 4
radio input "true"
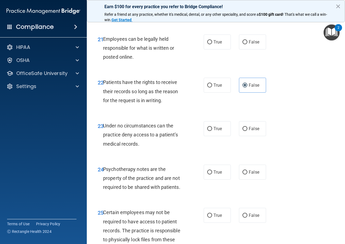
scroll to position [1303, 0]
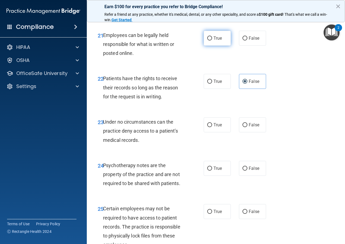
click at [214, 41] on span "True" at bounding box center [218, 38] width 8 height 5
click at [212, 40] on input "True" at bounding box center [209, 38] width 5 height 4
radio input "true"
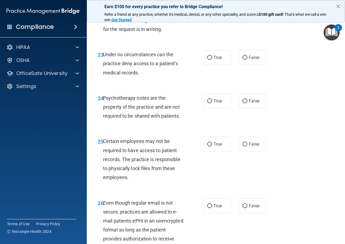
scroll to position [1384, 0]
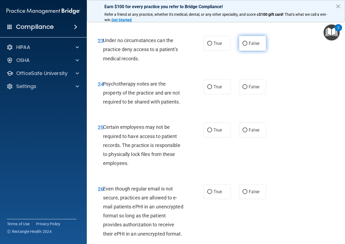
click at [251, 46] on span "False" at bounding box center [254, 43] width 11 height 5
click at [248, 46] on input "False" at bounding box center [245, 44] width 5 height 4
radio input "true"
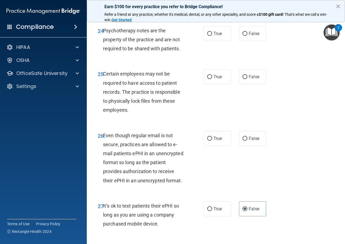
scroll to position [1439, 0]
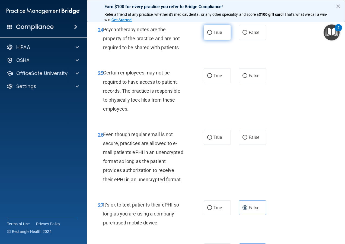
click at [217, 40] on label "True" at bounding box center [217, 32] width 27 height 15
click at [212, 35] on input "True" at bounding box center [209, 33] width 5 height 4
radio input "true"
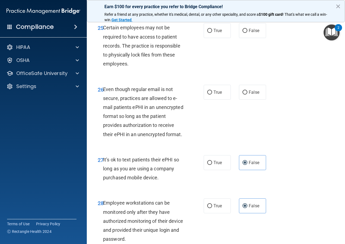
scroll to position [1493, 0]
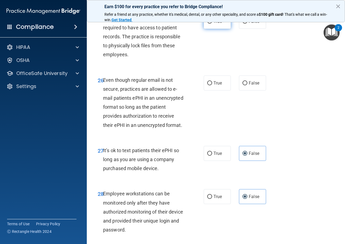
click at [215, 24] on span "True" at bounding box center [218, 21] width 8 height 5
click at [212, 24] on input "True" at bounding box center [209, 22] width 5 height 4
radio input "true"
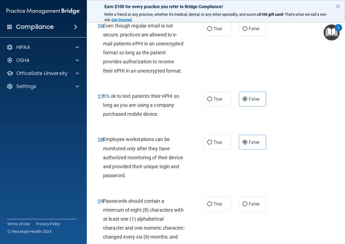
scroll to position [1574, 0]
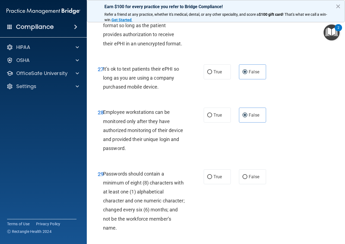
click at [212, 9] on label "True" at bounding box center [217, 1] width 27 height 15
click at [212, 4] on input "True" at bounding box center [209, 2] width 5 height 4
radio input "true"
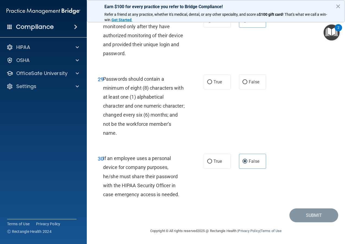
scroll to position [1710, 0]
click at [220, 80] on label "True" at bounding box center [217, 81] width 27 height 15
click at [212, 80] on input "True" at bounding box center [209, 82] width 5 height 4
radio input "true"
click at [278, 196] on button "Submit" at bounding box center [314, 215] width 49 height 14
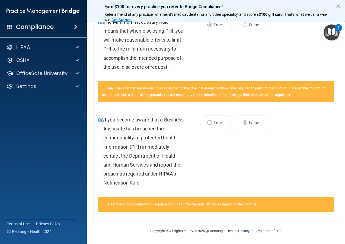
scroll to position [151, 0]
click at [45, 48] on div "HIPAA" at bounding box center [35, 47] width 67 height 7
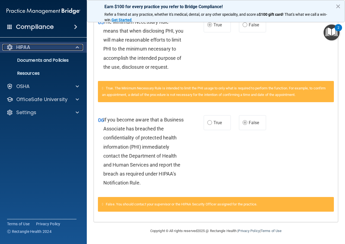
click at [52, 47] on div "HIPAA" at bounding box center [35, 47] width 67 height 7
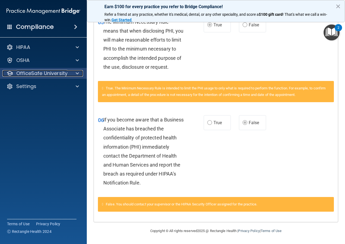
click at [50, 73] on p "OfficeSafe University" at bounding box center [41, 73] width 51 height 7
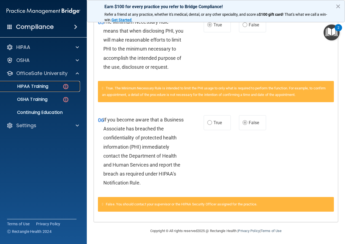
click at [52, 85] on div "HIPAA Training" at bounding box center [41, 86] width 74 height 5
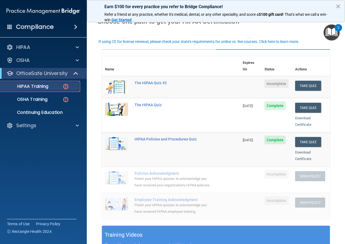
scroll to position [14, 0]
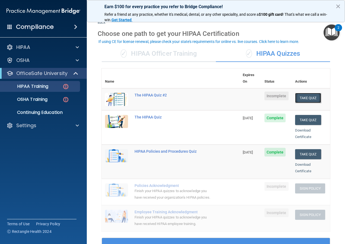
click at [278, 93] on button "Take Quiz" at bounding box center [308, 98] width 26 height 10
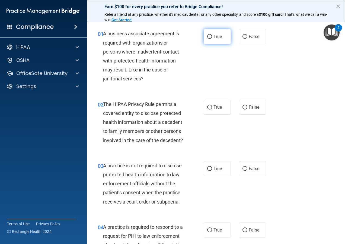
click at [214, 35] on span "True" at bounding box center [218, 36] width 8 height 5
click at [212, 35] on input "True" at bounding box center [209, 37] width 5 height 4
radio input "true"
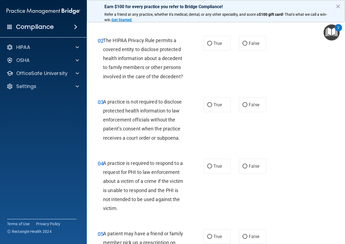
scroll to position [68, 0]
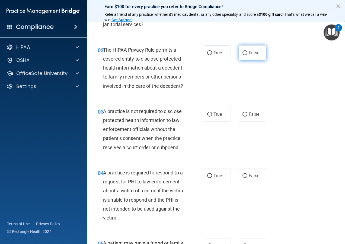
click at [253, 53] on span "False" at bounding box center [254, 52] width 11 height 5
click at [248, 53] on input "False" at bounding box center [245, 53] width 5 height 4
radio input "true"
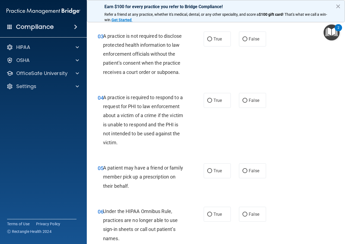
scroll to position [150, 0]
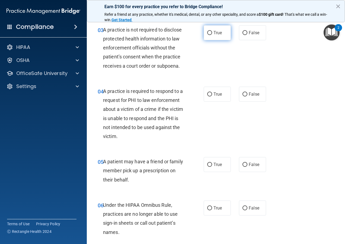
click at [214, 35] on span "True" at bounding box center [218, 32] width 8 height 5
click at [212, 35] on input "True" at bounding box center [209, 33] width 5 height 4
radio input "true"
click at [249, 37] on label "False" at bounding box center [252, 32] width 27 height 15
click at [248, 35] on input "False" at bounding box center [245, 33] width 5 height 4
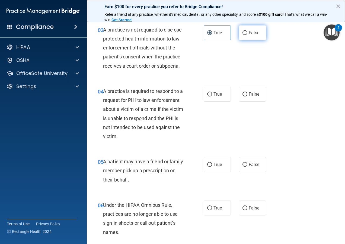
radio input "true"
radio input "false"
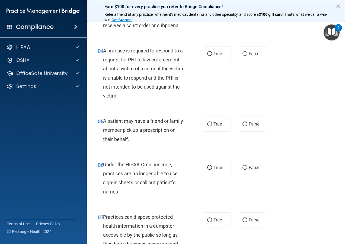
scroll to position [204, 0]
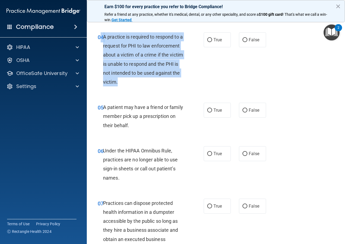
drag, startPoint x: 102, startPoint y: 45, endPoint x: 175, endPoint y: 94, distance: 88.0
click at [175, 89] on div "04 A practice is required to respond to a request for PHI to law enforcement ab…" at bounding box center [151, 60] width 122 height 57
drag, startPoint x: 175, startPoint y: 94, endPoint x: 135, endPoint y: 80, distance: 42.3
click at [176, 75] on div "A practice is required to respond to a request for PHI to law enforcement about…" at bounding box center [146, 59] width 86 height 54
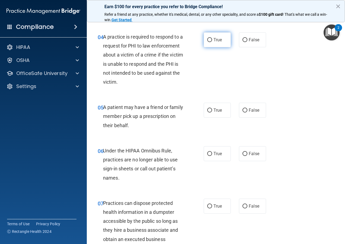
click at [211, 47] on label "True" at bounding box center [217, 39] width 27 height 15
click at [211, 42] on input "True" at bounding box center [209, 40] width 5 height 4
radio input "true"
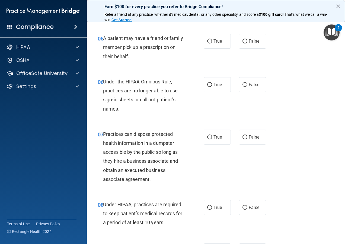
scroll to position [285, 0]
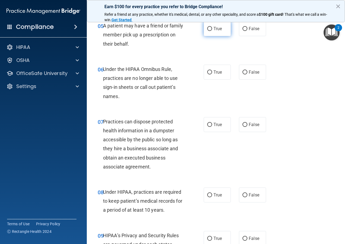
click at [216, 35] on label "True" at bounding box center [217, 28] width 27 height 15
click at [212, 31] on input "True" at bounding box center [209, 29] width 5 height 4
radio input "true"
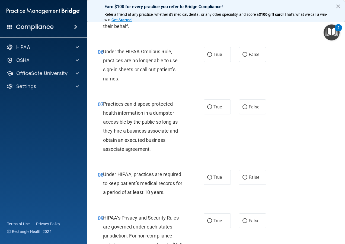
scroll to position [312, 0]
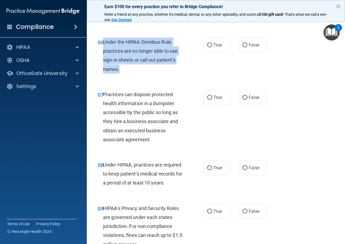
drag, startPoint x: 104, startPoint y: 50, endPoint x: 150, endPoint y: 78, distance: 53.8
click at [150, 74] on div "Under the HIPAA Omnibus Rule, practices are no longer able to use sign-in sheet…" at bounding box center [146, 55] width 86 height 36
drag, startPoint x: 150, startPoint y: 78, endPoint x: 134, endPoint y: 63, distance: 21.7
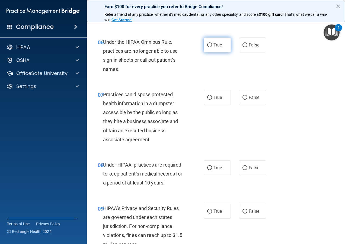
click at [220, 52] on label "True" at bounding box center [217, 44] width 27 height 15
click at [212, 47] on input "True" at bounding box center [209, 45] width 5 height 4
radio input "true"
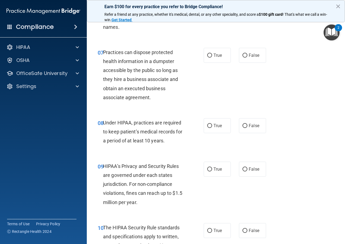
scroll to position [367, 0]
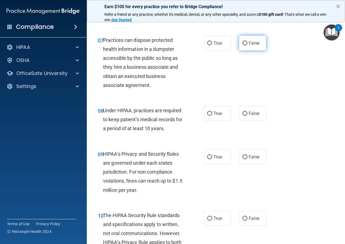
click at [251, 46] on span "False" at bounding box center [254, 42] width 11 height 5
click at [248, 45] on input "False" at bounding box center [245, 43] width 5 height 4
radio input "true"
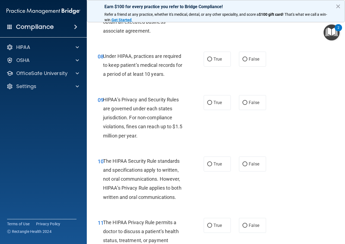
scroll to position [448, 0]
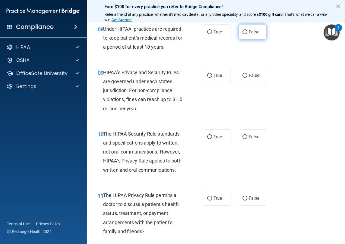
click at [251, 34] on span "False" at bounding box center [254, 31] width 11 height 5
click at [248, 34] on input "False" at bounding box center [245, 32] width 5 height 4
radio input "true"
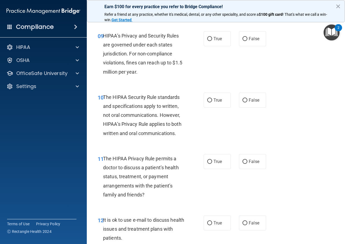
scroll to position [475, 0]
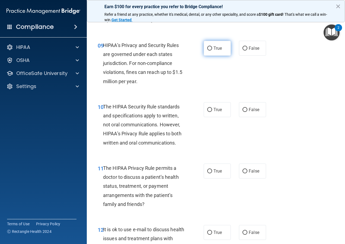
click at [220, 51] on span "True" at bounding box center [218, 48] width 8 height 5
click at [212, 50] on input "True" at bounding box center [209, 48] width 5 height 4
radio input "true"
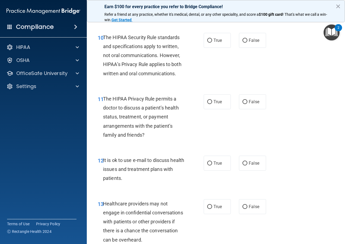
scroll to position [557, 0]
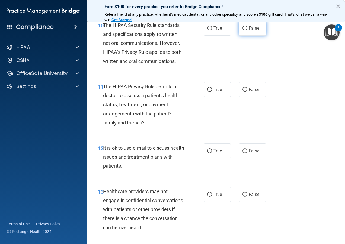
click at [261, 36] on label "False" at bounding box center [252, 28] width 27 height 15
click at [248, 30] on input "False" at bounding box center [245, 28] width 5 height 4
radio input "true"
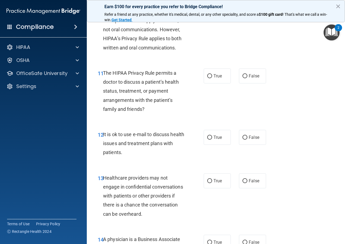
scroll to position [584, 0]
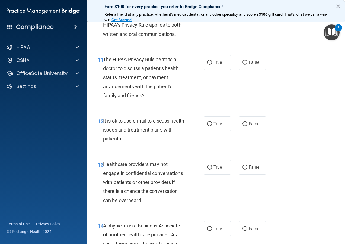
drag, startPoint x: 251, startPoint y: 70, endPoint x: 208, endPoint y: 91, distance: 47.6
click at [252, 65] on span "False" at bounding box center [254, 62] width 11 height 5
click at [248, 65] on input "False" at bounding box center [245, 63] width 5 height 4
radio input "true"
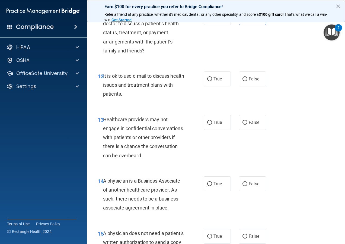
scroll to position [638, 0]
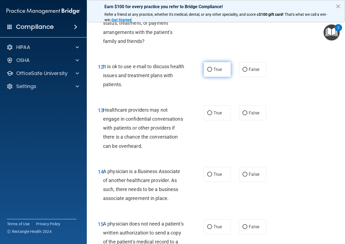
click at [214, 72] on span "True" at bounding box center [218, 69] width 8 height 5
click at [212, 72] on input "True" at bounding box center [209, 70] width 5 height 4
radio input "true"
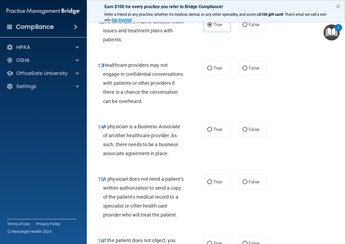
scroll to position [692, 0]
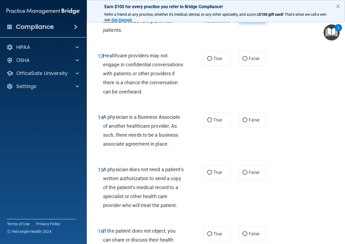
click at [254, 23] on label "False" at bounding box center [252, 15] width 27 height 15
click at [248, 17] on input "False" at bounding box center [245, 15] width 5 height 4
radio input "true"
click at [217, 23] on label "True" at bounding box center [217, 15] width 27 height 15
click at [212, 17] on input "True" at bounding box center [209, 15] width 5 height 4
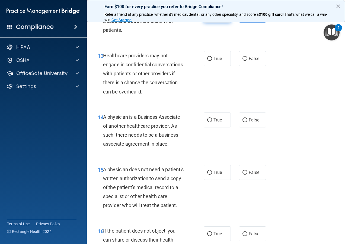
radio input "true"
radio input "false"
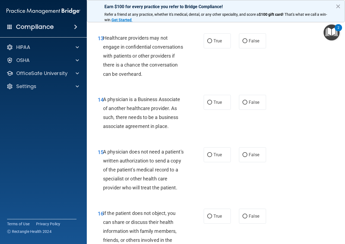
scroll to position [720, 0]
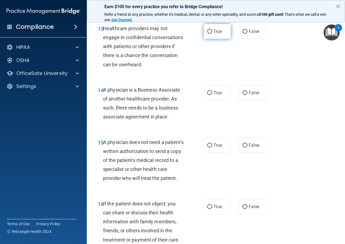
click at [216, 34] on span "True" at bounding box center [218, 31] width 8 height 5
click at [212, 34] on input "True" at bounding box center [209, 32] width 5 height 4
radio input "true"
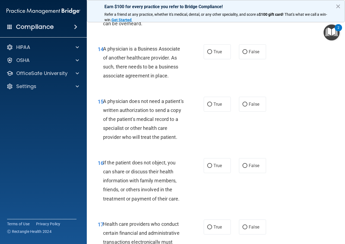
scroll to position [774, 0]
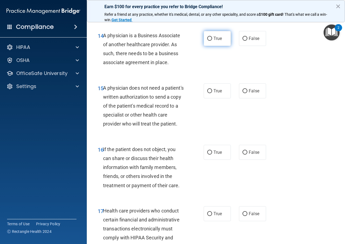
click at [219, 41] on span "True" at bounding box center [218, 38] width 8 height 5
click at [212, 41] on input "True" at bounding box center [209, 39] width 5 height 4
radio input "true"
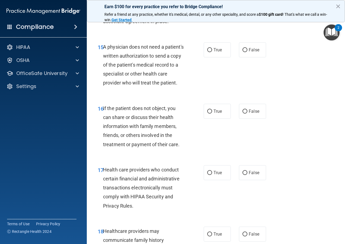
scroll to position [828, 0]
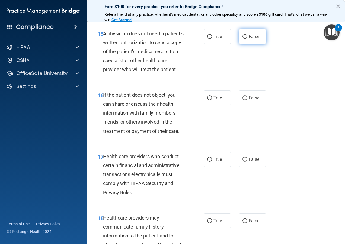
click at [249, 39] on span "False" at bounding box center [254, 36] width 11 height 5
click at [248, 39] on input "False" at bounding box center [245, 37] width 5 height 4
radio input "true"
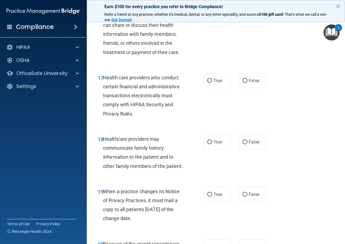
scroll to position [910, 0]
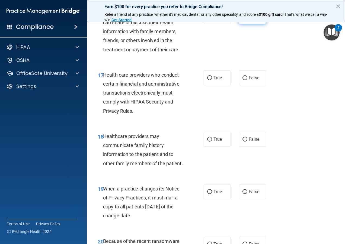
click at [258, 24] on label "False" at bounding box center [252, 16] width 27 height 15
click at [248, 19] on input "False" at bounding box center [245, 17] width 5 height 4
radio input "true"
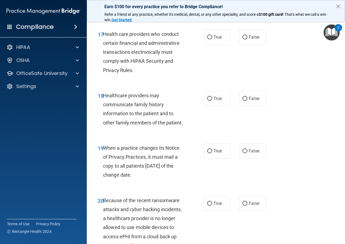
scroll to position [964, 0]
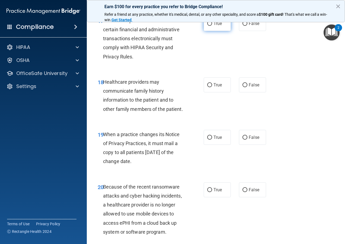
click at [217, 26] on span "True" at bounding box center [218, 23] width 8 height 5
click at [212, 26] on input "True" at bounding box center [209, 24] width 5 height 4
radio input "true"
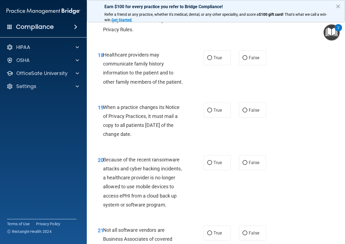
scroll to position [1018, 0]
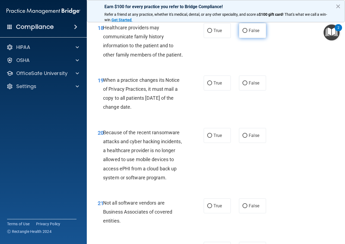
click at [249, 33] on span "False" at bounding box center [254, 30] width 11 height 5
click at [248, 33] on input "False" at bounding box center [245, 31] width 5 height 4
radio input "true"
click at [222, 38] on label "True" at bounding box center [217, 30] width 27 height 15
click at [212, 33] on input "True" at bounding box center [209, 31] width 5 height 4
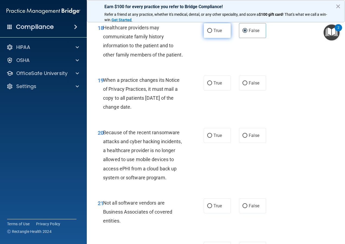
radio input "true"
radio input "false"
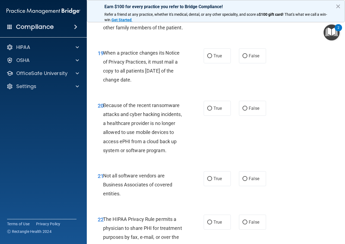
scroll to position [1072, 0]
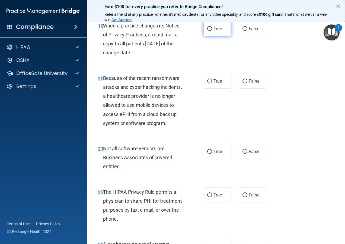
click at [218, 31] on span "True" at bounding box center [218, 28] width 8 height 5
click at [212, 31] on input "True" at bounding box center [209, 29] width 5 height 4
radio input "true"
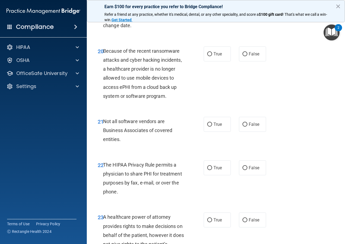
scroll to position [1127, 0]
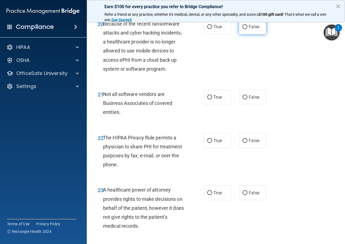
click at [255, 29] on span "False" at bounding box center [254, 26] width 11 height 5
click at [248, 29] on input "False" at bounding box center [245, 27] width 5 height 4
radio input "true"
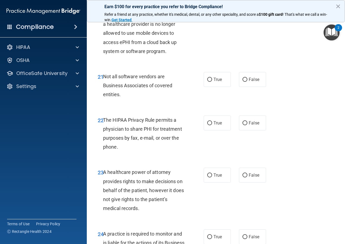
scroll to position [1154, 0]
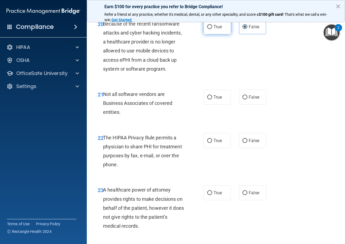
click at [218, 29] on span "True" at bounding box center [218, 26] width 8 height 5
click at [212, 29] on input "True" at bounding box center [209, 27] width 5 height 4
radio input "true"
radio input "false"
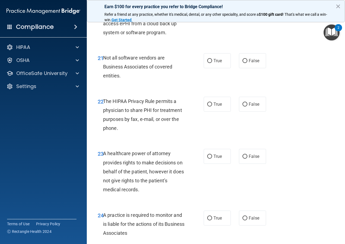
scroll to position [1181, 0]
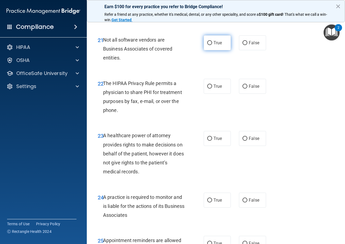
click at [211, 50] on label "True" at bounding box center [217, 42] width 27 height 15
click at [211, 45] on input "True" at bounding box center [209, 43] width 5 height 4
radio input "true"
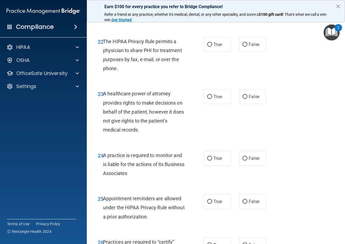
scroll to position [1235, 0]
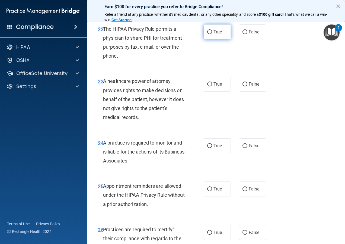
click at [220, 34] on span "True" at bounding box center [218, 31] width 8 height 5
click at [212, 34] on input "True" at bounding box center [209, 32] width 5 height 4
radio input "true"
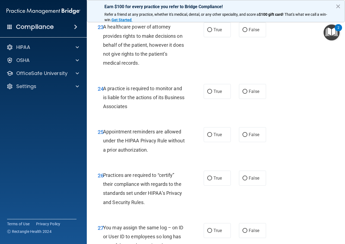
scroll to position [1262, 0]
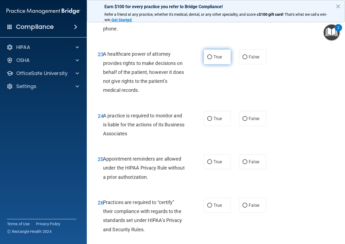
click at [217, 59] on span "True" at bounding box center [218, 56] width 8 height 5
click at [212, 59] on input "True" at bounding box center [209, 57] width 5 height 4
radio input "true"
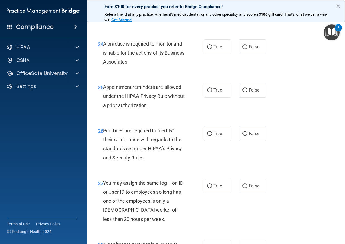
scroll to position [1344, 0]
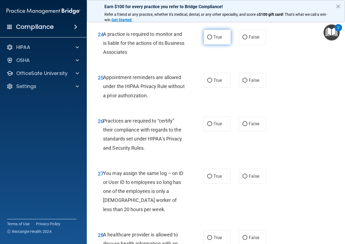
click at [215, 40] on span "True" at bounding box center [218, 36] width 8 height 5
click at [212, 39] on input "True" at bounding box center [209, 37] width 5 height 4
radio input "true"
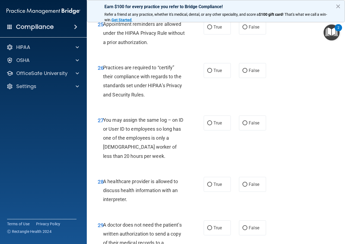
scroll to position [1398, 0]
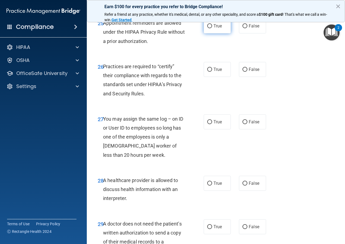
click at [207, 33] on label "True" at bounding box center [217, 25] width 27 height 15
click at [207, 28] on input "True" at bounding box center [209, 26] width 5 height 4
radio input "true"
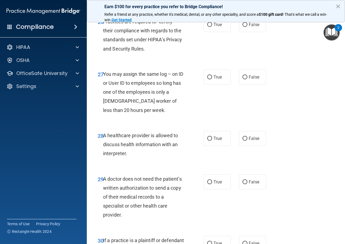
scroll to position [1452, 0]
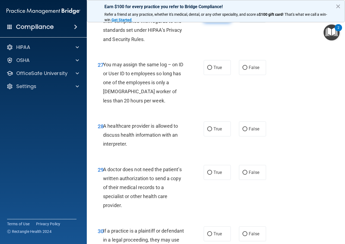
click at [214, 18] on span "True" at bounding box center [218, 14] width 8 height 5
click at [212, 17] on input "True" at bounding box center [209, 15] width 5 height 4
radio input "true"
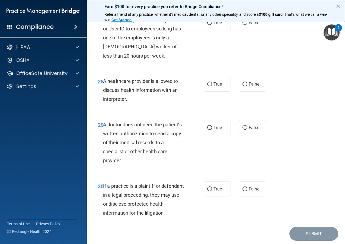
scroll to position [1507, 0]
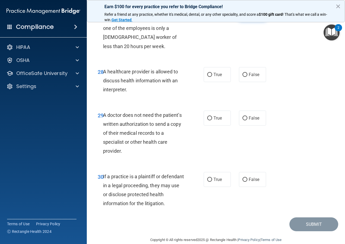
click at [258, 21] on label "False" at bounding box center [252, 13] width 27 height 15
click at [248, 15] on input "False" at bounding box center [245, 13] width 5 height 4
radio input "true"
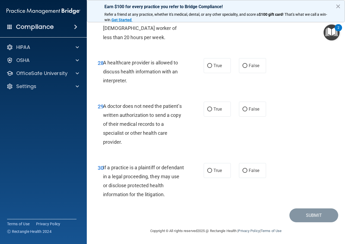
scroll to position [1534, 0]
click at [219, 67] on span "True" at bounding box center [218, 65] width 8 height 5
click at [212, 67] on input "True" at bounding box center [209, 66] width 5 height 4
radio input "true"
click at [242, 111] on label "False" at bounding box center [252, 109] width 27 height 15
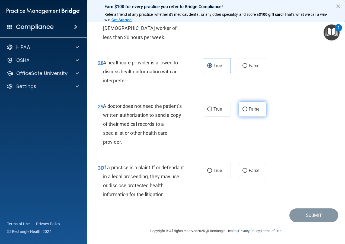
click at [243, 111] on input "False" at bounding box center [245, 109] width 5 height 4
radio input "true"
click at [211, 174] on label "True" at bounding box center [217, 170] width 27 height 15
click at [211, 173] on input "True" at bounding box center [209, 171] width 5 height 4
radio input "true"
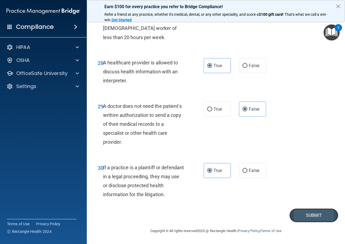
click at [278, 196] on button "Submit" at bounding box center [314, 215] width 49 height 14
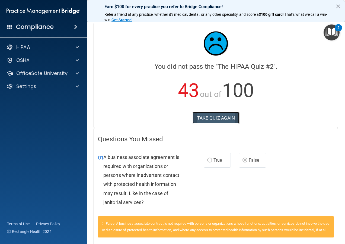
click at [208, 118] on button "TAKE QUIZ AGAIN" at bounding box center [216, 118] width 47 height 12
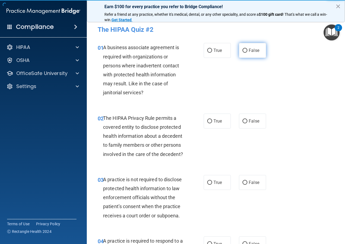
click at [251, 48] on label "False" at bounding box center [252, 50] width 27 height 15
click at [248, 49] on input "False" at bounding box center [245, 51] width 5 height 4
radio input "true"
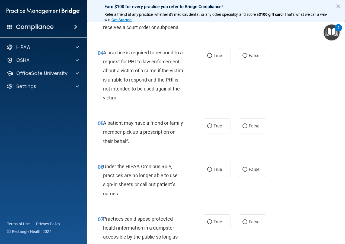
scroll to position [190, 0]
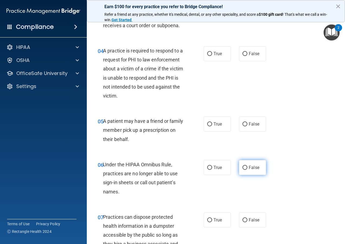
click at [245, 173] on label "False" at bounding box center [252, 167] width 27 height 15
click at [245, 170] on input "False" at bounding box center [245, 168] width 5 height 4
radio input "true"
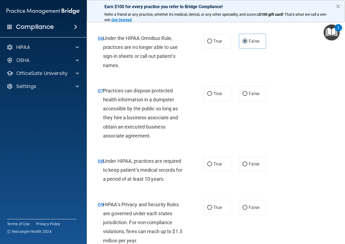
scroll to position [326, 0]
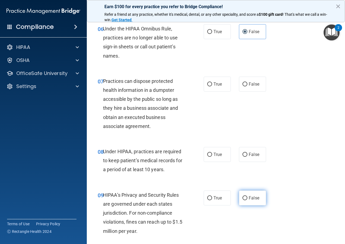
click at [248, 196] on label "False" at bounding box center [252, 197] width 27 height 15
click at [248, 196] on input "False" at bounding box center [245, 198] width 5 height 4
radio input "true"
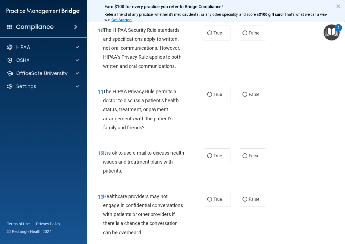
scroll to position [597, 0]
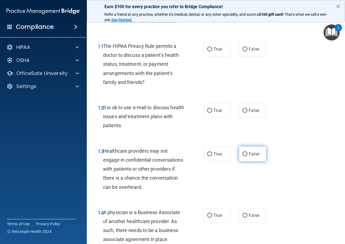
click at [252, 159] on label "False" at bounding box center [252, 153] width 27 height 15
click at [248, 156] on input "False" at bounding box center [245, 154] width 5 height 4
radio input "true"
click at [243, 196] on label "False" at bounding box center [252, 215] width 27 height 15
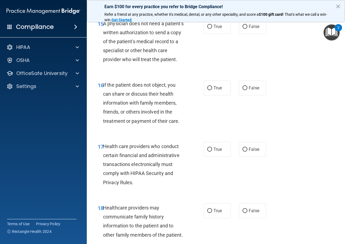
scroll to position [869, 0]
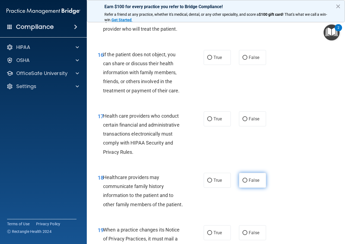
click at [252, 183] on span "False" at bounding box center [254, 180] width 11 height 5
click at [248, 182] on input "False" at bounding box center [245, 180] width 5 height 4
radio input "true"
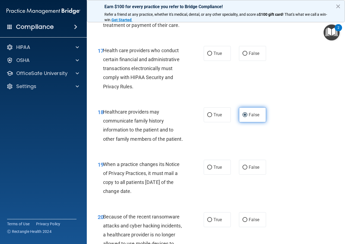
scroll to position [950, 0]
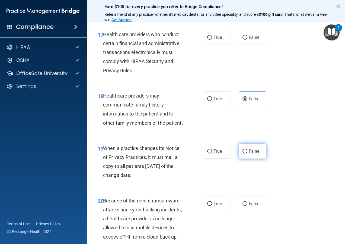
click at [249, 154] on span "False" at bounding box center [254, 150] width 11 height 5
click at [248, 153] on input "False" at bounding box center [245, 151] width 5 height 4
radio input "true"
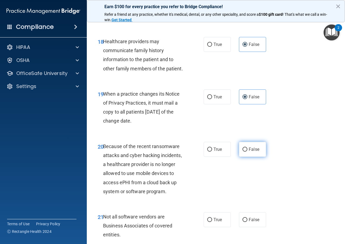
click at [250, 152] on span "False" at bounding box center [254, 149] width 11 height 5
click at [248, 151] on input "False" at bounding box center [245, 149] width 5 height 4
radio input "true"
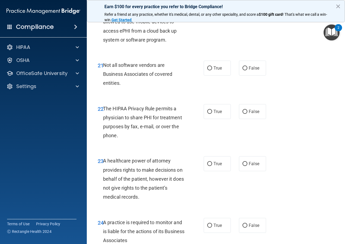
scroll to position [1167, 0]
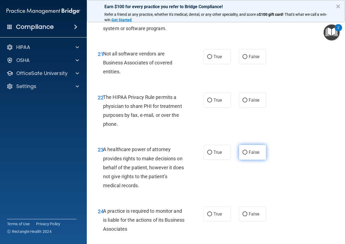
click at [251, 155] on span "False" at bounding box center [254, 152] width 11 height 5
click at [248, 154] on input "False" at bounding box center [245, 152] width 5 height 4
radio input "true"
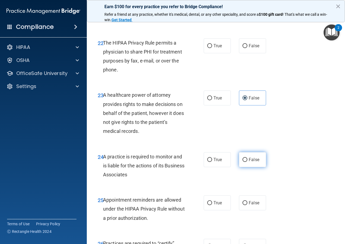
click at [252, 167] on label "False" at bounding box center [252, 159] width 27 height 15
click at [248, 162] on input "False" at bounding box center [245, 160] width 5 height 4
radio input "true"
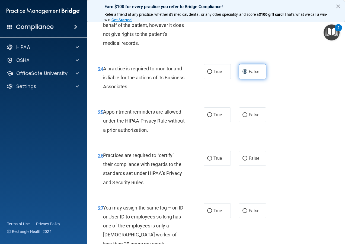
scroll to position [1357, 0]
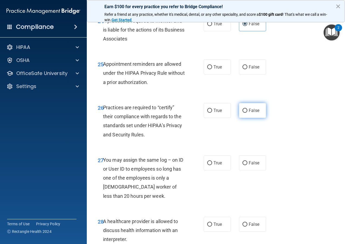
click at [252, 113] on span "False" at bounding box center [254, 110] width 11 height 5
click at [248, 113] on input "False" at bounding box center [245, 111] width 5 height 4
radio input "true"
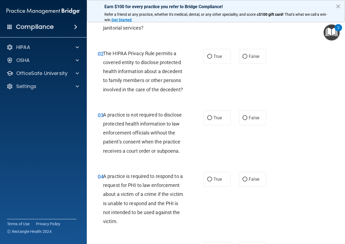
scroll to position [0, 0]
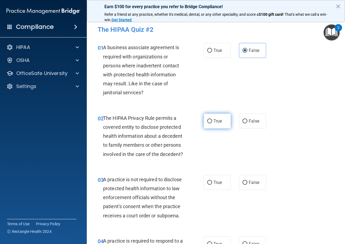
click at [220, 123] on span "True" at bounding box center [218, 120] width 8 height 5
click at [212, 123] on input "True" at bounding box center [209, 121] width 5 height 4
radio input "true"
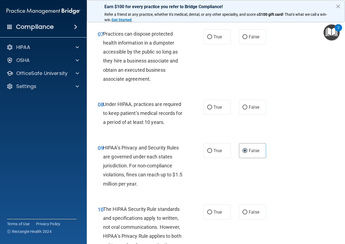
scroll to position [407, 0]
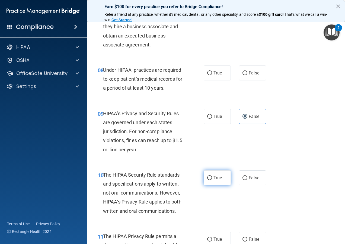
click at [215, 183] on label "True" at bounding box center [217, 177] width 27 height 15
click at [212, 180] on input "True" at bounding box center [209, 178] width 5 height 4
radio input "true"
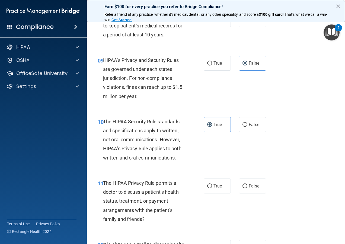
scroll to position [489, 0]
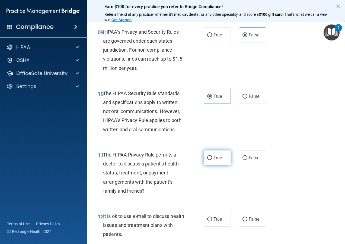
click at [216, 163] on label "True" at bounding box center [217, 157] width 27 height 15
click at [212, 160] on input "True" at bounding box center [209, 158] width 5 height 4
radio input "true"
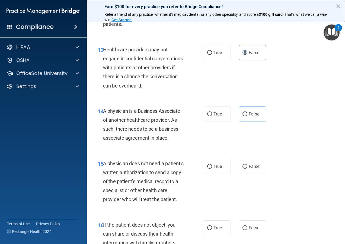
scroll to position [706, 0]
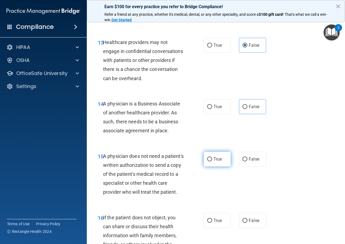
click at [216, 166] on label "True" at bounding box center [217, 158] width 27 height 15
click at [212, 161] on input "True" at bounding box center [209, 159] width 5 height 4
radio input "true"
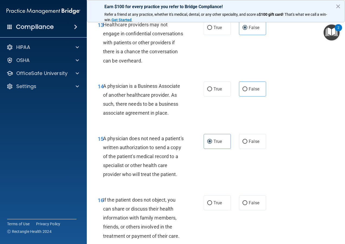
scroll to position [733, 0]
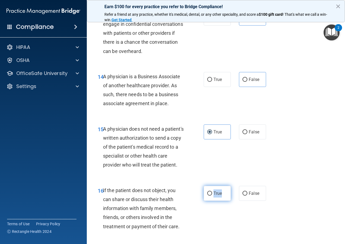
click at [214, 196] on span "True" at bounding box center [218, 193] width 8 height 5
click at [212, 195] on input "True" at bounding box center [209, 193] width 5 height 4
radio input "true"
drag, startPoint x: 214, startPoint y: 208, endPoint x: 202, endPoint y: 182, distance: 28.8
click at [202, 172] on div "15 A physician does not need a patient's written authorization to send a copy o…" at bounding box center [151, 148] width 122 height 48
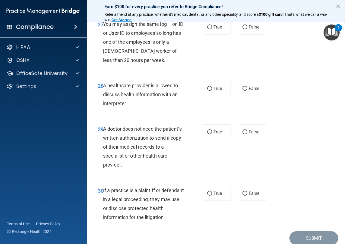
scroll to position [1520, 0]
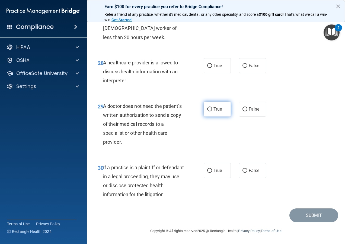
click at [207, 111] on input "True" at bounding box center [209, 109] width 5 height 4
radio input "true"
click at [216, 173] on span "True" at bounding box center [218, 170] width 8 height 5
click at [212, 173] on input "True" at bounding box center [209, 171] width 5 height 4
radio input "true"
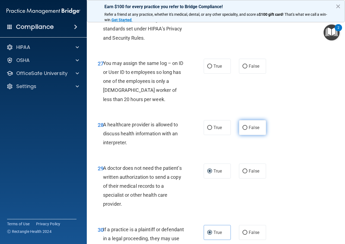
scroll to position [1439, 0]
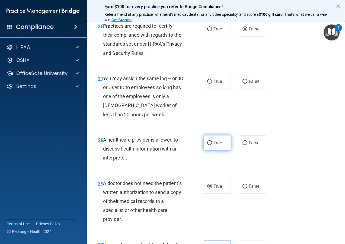
click at [215, 150] on label "True" at bounding box center [217, 142] width 27 height 15
click at [212, 145] on input "True" at bounding box center [209, 143] width 5 height 4
radio input "true"
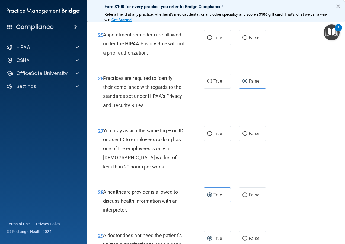
scroll to position [1384, 0]
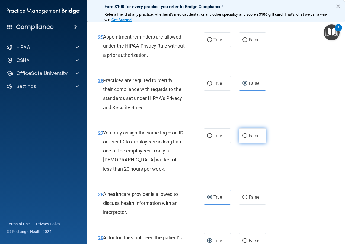
click at [253, 138] on span "False" at bounding box center [254, 135] width 11 height 5
click at [248, 138] on input "False" at bounding box center [245, 136] width 5 height 4
radio input "true"
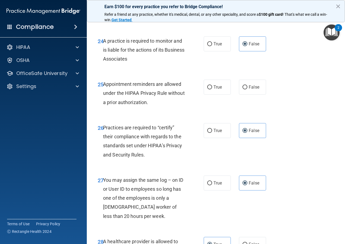
scroll to position [1330, 0]
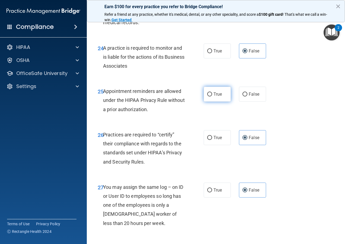
click at [209, 96] on input "True" at bounding box center [209, 94] width 5 height 4
radio input "true"
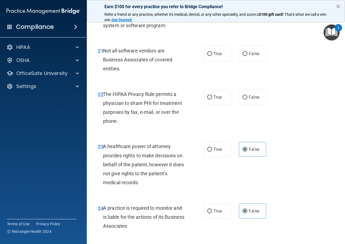
scroll to position [1167, 0]
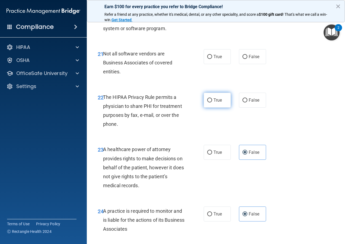
click at [211, 107] on label "True" at bounding box center [217, 100] width 27 height 15
click at [211, 102] on input "True" at bounding box center [209, 100] width 5 height 4
radio input "true"
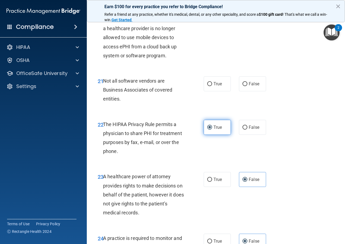
scroll to position [1113, 0]
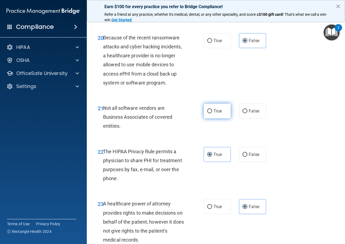
click at [216, 113] on span "True" at bounding box center [218, 110] width 8 height 5
click at [212, 113] on input "True" at bounding box center [209, 111] width 5 height 4
radio input "true"
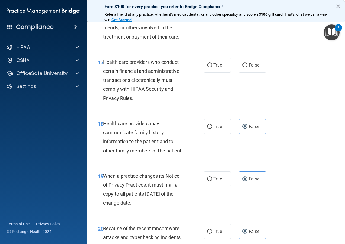
scroll to position [896, 0]
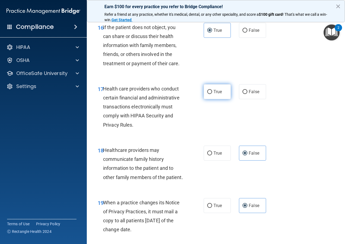
click at [219, 94] on span "True" at bounding box center [218, 91] width 8 height 5
click at [212, 94] on input "True" at bounding box center [209, 92] width 5 height 4
radio input "true"
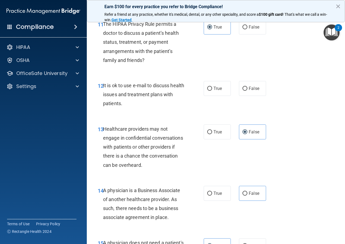
scroll to position [570, 0]
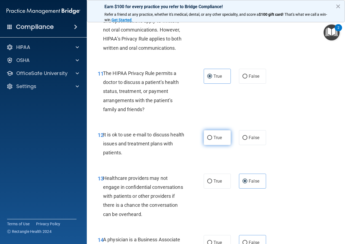
click at [211, 145] on label "True" at bounding box center [217, 137] width 27 height 15
click at [211, 140] on input "True" at bounding box center [209, 138] width 5 height 4
radio input "true"
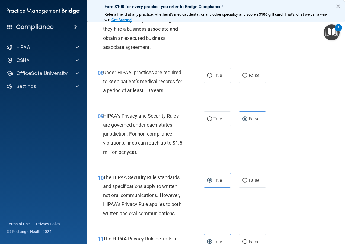
scroll to position [353, 0]
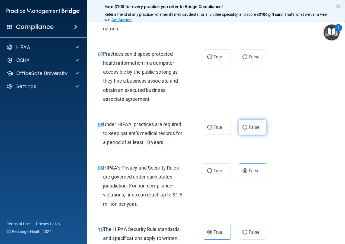
click at [239, 135] on label "False" at bounding box center [252, 127] width 27 height 15
click at [243, 129] on input "False" at bounding box center [245, 127] width 5 height 4
radio input "true"
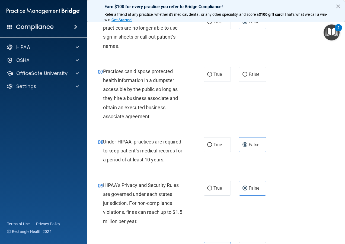
scroll to position [326, 0]
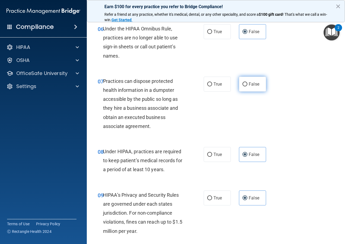
click at [242, 91] on label "False" at bounding box center [252, 84] width 27 height 15
click at [243, 86] on input "False" at bounding box center [245, 84] width 5 height 4
radio input "true"
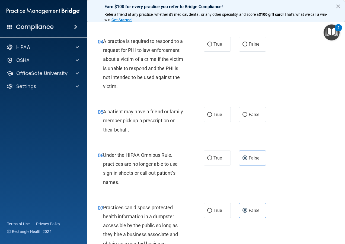
scroll to position [190, 0]
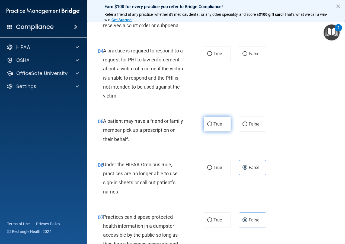
click at [211, 131] on label "True" at bounding box center [217, 123] width 27 height 15
click at [211, 126] on input "True" at bounding box center [209, 124] width 5 height 4
radio input "true"
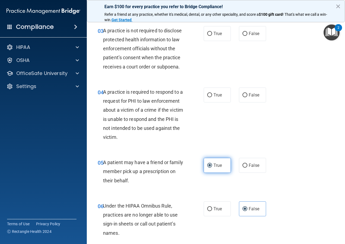
scroll to position [136, 0]
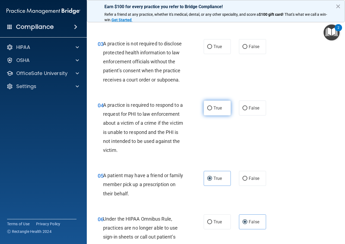
click at [213, 115] on label "True" at bounding box center [217, 107] width 27 height 15
click at [212, 110] on input "True" at bounding box center [209, 108] width 5 height 4
radio input "true"
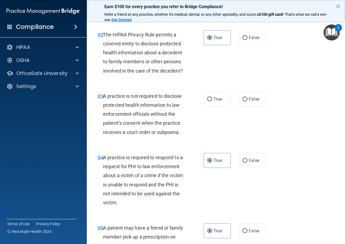
scroll to position [81, 0]
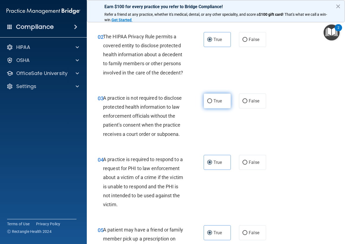
click at [207, 103] on input "True" at bounding box center [209, 101] width 5 height 4
radio input "true"
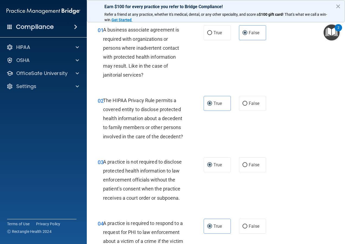
scroll to position [27, 0]
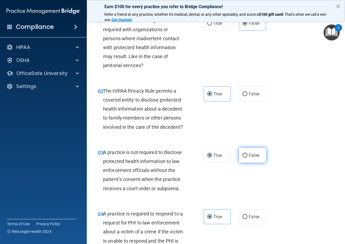
click at [251, 158] on span "False" at bounding box center [254, 155] width 11 height 5
click at [248, 157] on input "False" at bounding box center [245, 155] width 5 height 4
radio input "true"
radio input "false"
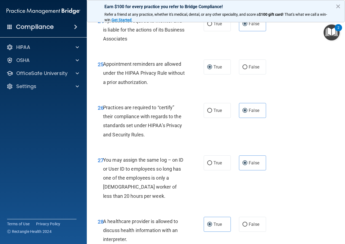
scroll to position [1384, 0]
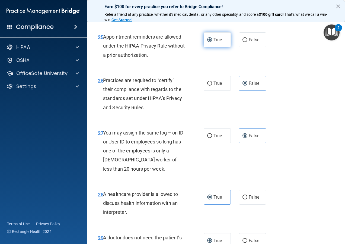
click at [209, 42] on input "True" at bounding box center [209, 40] width 5 height 4
click at [217, 47] on label "True" at bounding box center [217, 39] width 27 height 15
click at [212, 42] on input "True" at bounding box center [209, 40] width 5 height 4
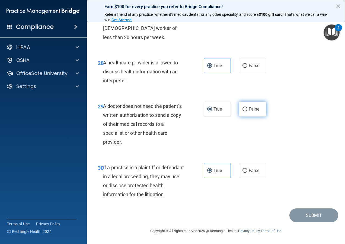
scroll to position [1534, 0]
click at [242, 112] on label "False" at bounding box center [252, 109] width 27 height 15
click at [243, 111] on input "False" at bounding box center [245, 109] width 5 height 4
radio input "true"
click at [218, 109] on span "True" at bounding box center [218, 108] width 8 height 5
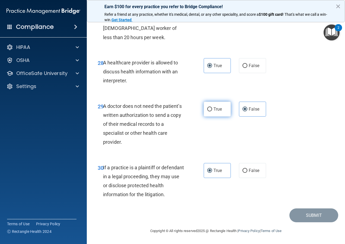
click at [212, 109] on input "True" at bounding box center [209, 109] width 5 height 4
radio input "true"
radio input "false"
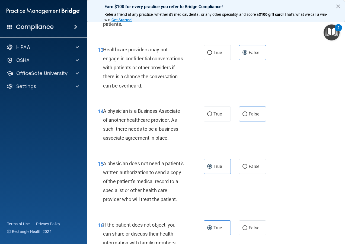
scroll to position [665, 0]
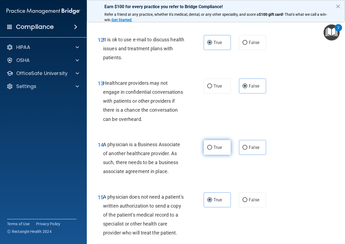
click at [219, 150] on span "True" at bounding box center [218, 147] width 8 height 5
click at [212, 150] on input "True" at bounding box center [209, 147] width 5 height 4
radio input "true"
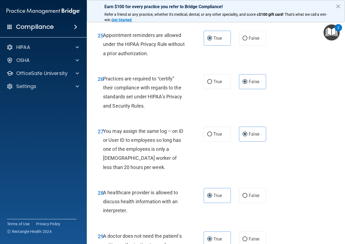
scroll to position [1534, 0]
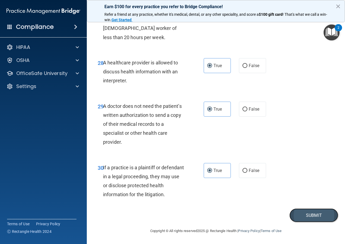
click at [278, 196] on button "Submit" at bounding box center [314, 215] width 49 height 14
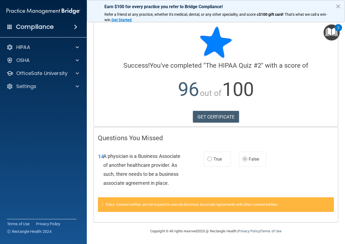
scroll to position [1, 0]
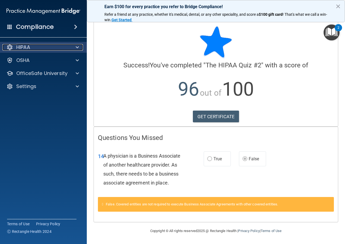
click at [63, 50] on div "HIPAA" at bounding box center [35, 47] width 67 height 7
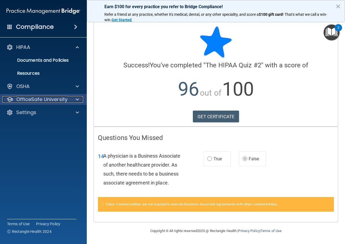
click at [63, 96] on p "OfficeSafe University" at bounding box center [41, 99] width 51 height 7
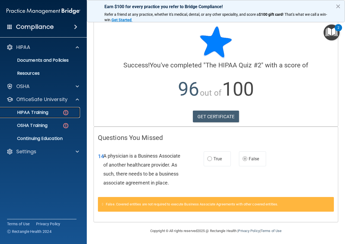
click at [55, 112] on div "HIPAA Training" at bounding box center [41, 112] width 74 height 5
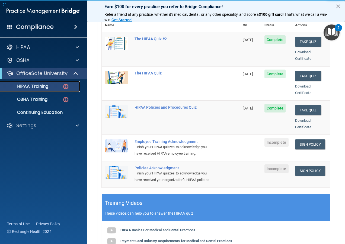
scroll to position [53, 0]
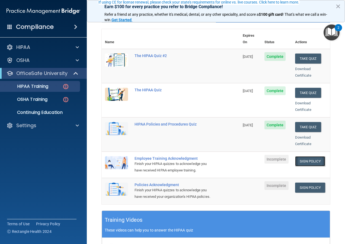
click at [278, 156] on link "Sign Policy" at bounding box center [310, 161] width 30 height 10
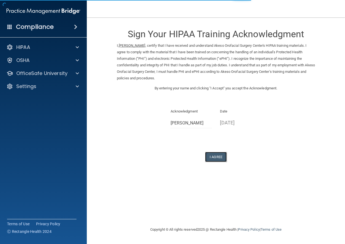
click at [221, 157] on button "I Agree" at bounding box center [216, 157] width 22 height 10
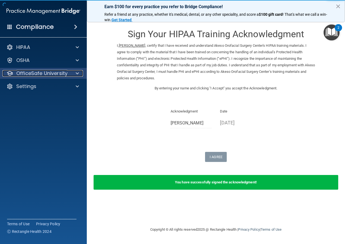
click at [53, 71] on p "OfficeSafe University" at bounding box center [41, 73] width 51 height 7
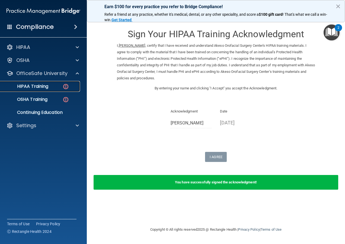
click at [58, 85] on div "HIPAA Training" at bounding box center [41, 86] width 74 height 5
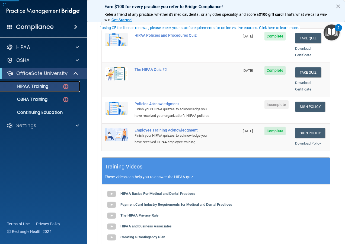
scroll to position [109, 0]
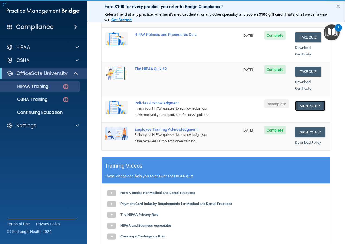
click at [306, 101] on link "Sign Policy" at bounding box center [310, 106] width 30 height 10
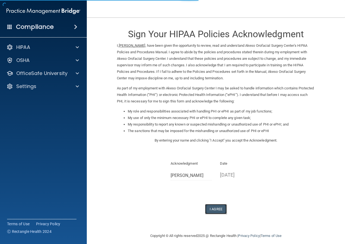
click at [210, 208] on button "I Agree" at bounding box center [216, 209] width 22 height 10
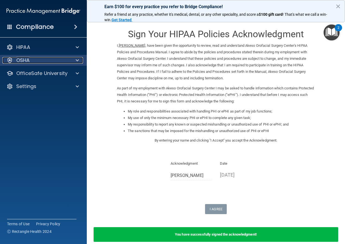
click at [53, 58] on div "OSHA" at bounding box center [35, 60] width 67 height 7
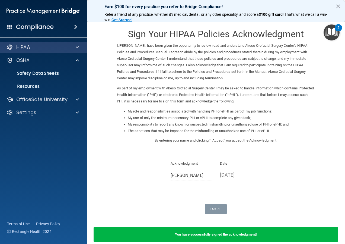
click at [61, 43] on div "HIPAA" at bounding box center [43, 47] width 87 height 11
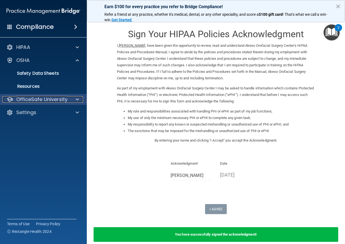
click at [45, 97] on p "OfficeSafe University" at bounding box center [41, 99] width 51 height 7
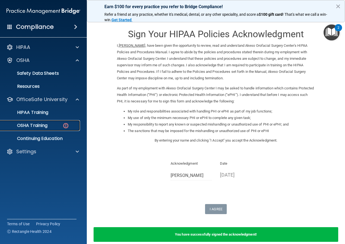
click at [56, 127] on div "OSHA Training" at bounding box center [41, 125] width 74 height 5
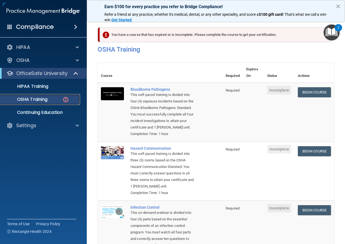
click at [43, 98] on p "OSHA Training" at bounding box center [26, 99] width 44 height 5
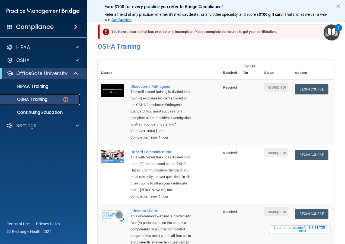
scroll to position [2, 0]
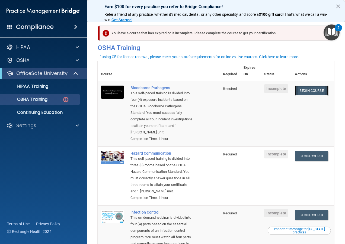
click at [306, 92] on link "Begin Course" at bounding box center [311, 91] width 33 height 10
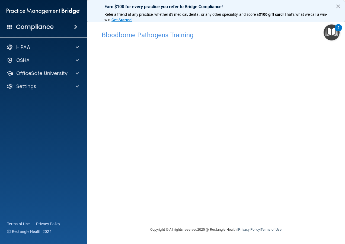
click at [31, 55] on div "HIPAA Documents and Policies Report an Incident Business Associates Emergency P…" at bounding box center [43, 68] width 87 height 56
click at [31, 64] on div "OSHA" at bounding box center [43, 60] width 87 height 11
click at [69, 62] on div "OSHA" at bounding box center [35, 60] width 67 height 7
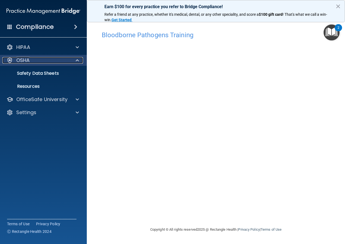
click at [75, 58] on div at bounding box center [77, 60] width 14 height 7
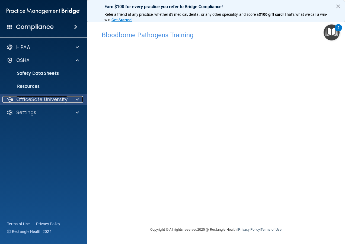
click at [75, 98] on div at bounding box center [77, 99] width 14 height 7
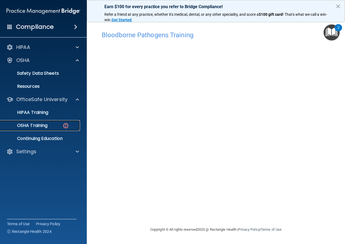
click at [33, 125] on p "OSHA Training" at bounding box center [26, 125] width 44 height 5
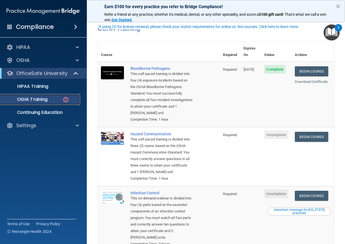
scroll to position [48, 0]
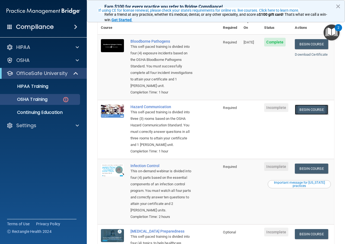
click at [309, 112] on link "Begin Course" at bounding box center [311, 110] width 33 height 10
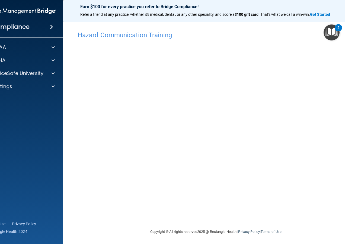
scroll to position [1, 0]
click at [335, 34] on img "Open Resource Center, 2 new notifications" at bounding box center [332, 32] width 16 height 16
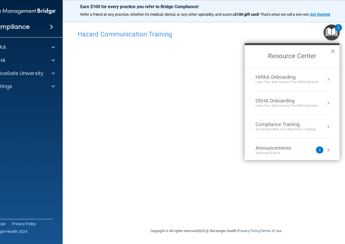
click at [332, 50] on button "×" at bounding box center [333, 51] width 5 height 9
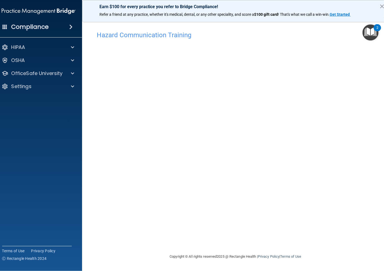
scroll to position [0, 0]
click at [28, 60] on div "OSHA" at bounding box center [31, 60] width 67 height 7
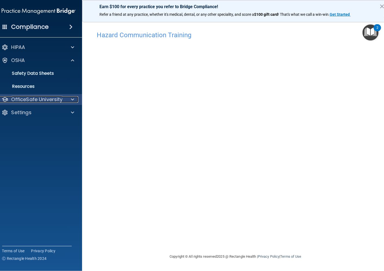
click at [37, 97] on p "OfficeSafe University" at bounding box center [36, 99] width 51 height 7
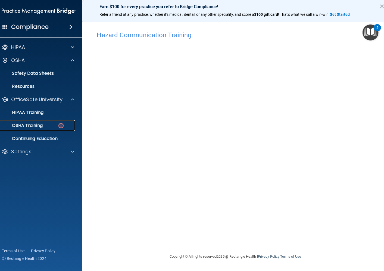
click at [50, 120] on link "OSHA Training" at bounding box center [33, 125] width 86 height 11
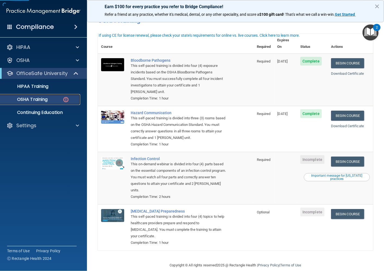
scroll to position [30, 0]
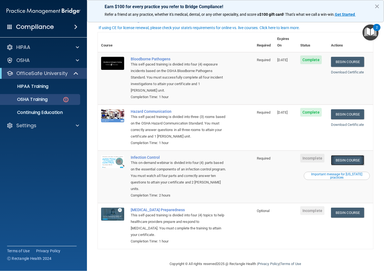
click at [345, 155] on link "Begin Course" at bounding box center [347, 160] width 33 height 10
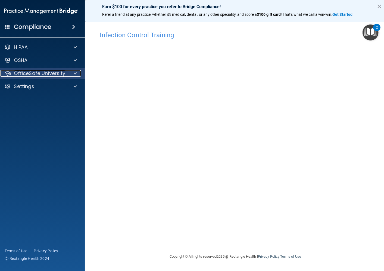
click at [58, 72] on p "OfficeSafe University" at bounding box center [39, 73] width 51 height 7
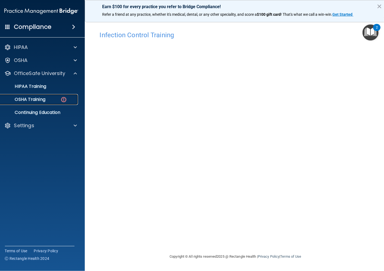
click at [48, 98] on div "OSHA Training" at bounding box center [38, 99] width 74 height 5
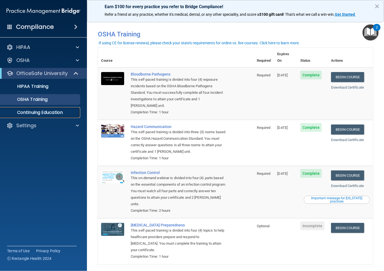
click at [35, 110] on p "Continuing Education" at bounding box center [41, 112] width 74 height 5
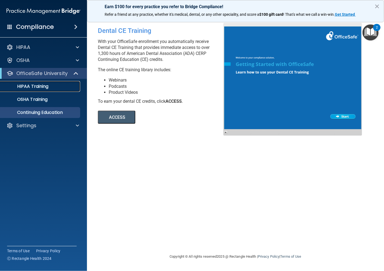
click at [51, 81] on link "HIPAA Training" at bounding box center [38, 86] width 86 height 11
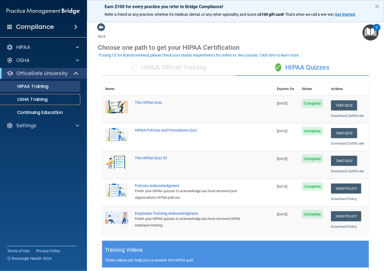
click at [30, 100] on p "OSHA Training" at bounding box center [26, 99] width 44 height 5
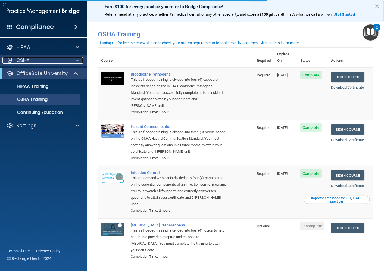
click at [51, 61] on div "OSHA" at bounding box center [35, 60] width 67 height 7
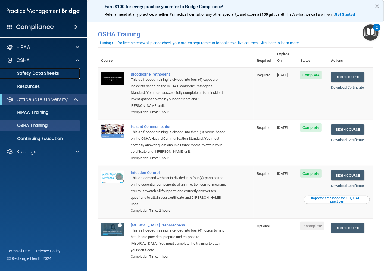
click at [64, 75] on p "Safety Data Sheets" at bounding box center [41, 73] width 74 height 5
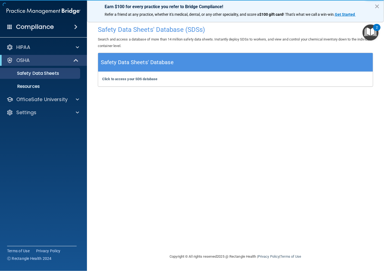
click at [156, 64] on h5 "Safety Data Sheets' Database" at bounding box center [137, 63] width 73 height 10
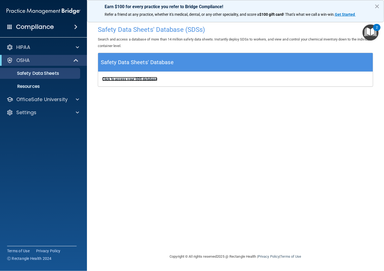
click at [150, 78] on b "Click to access your SDS database" at bounding box center [129, 79] width 55 height 4
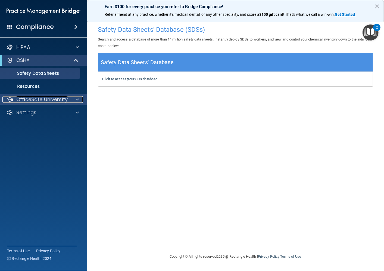
click at [33, 100] on p "OfficeSafe University" at bounding box center [41, 99] width 51 height 7
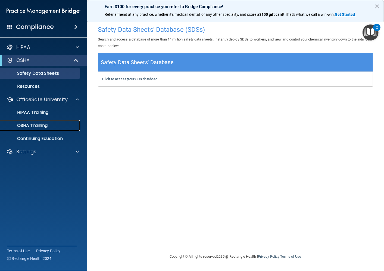
click at [47, 128] on p "OSHA Training" at bounding box center [26, 125] width 44 height 5
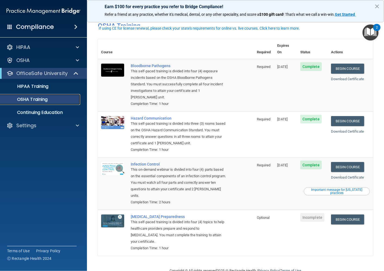
scroll to position [15, 0]
